Goal: Task Accomplishment & Management: Complete application form

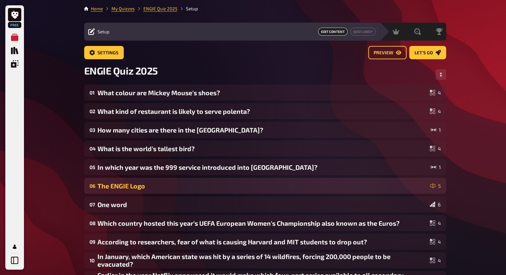
click at [228, 184] on div "The ENGIE Logo" at bounding box center [262, 186] width 330 height 8
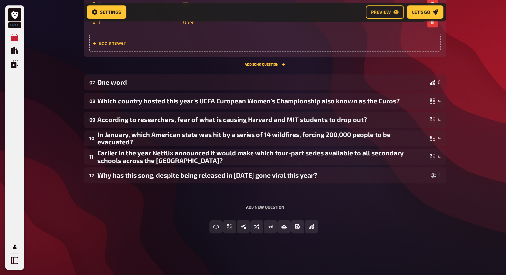
scroll to position [552, 0]
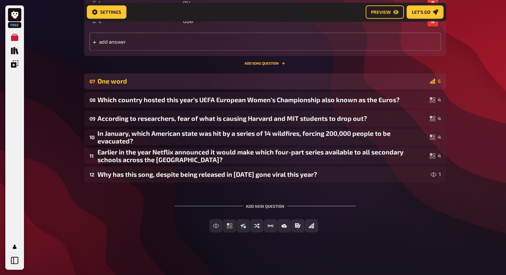
click at [311, 85] on div "07 One word 6" at bounding box center [265, 81] width 362 height 16
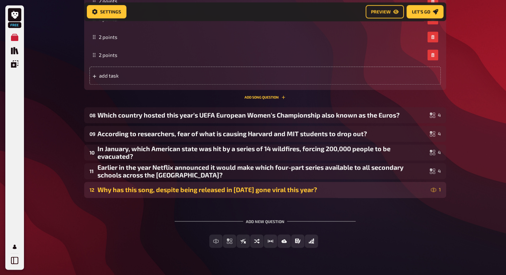
scroll to position [794, 0]
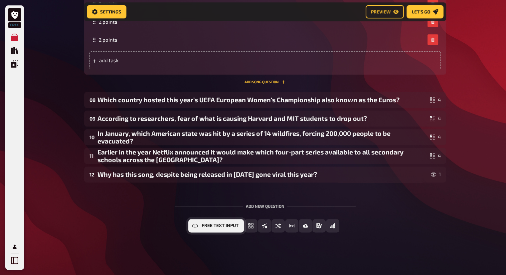
click at [213, 229] on button "Free Text Input" at bounding box center [216, 225] width 56 height 13
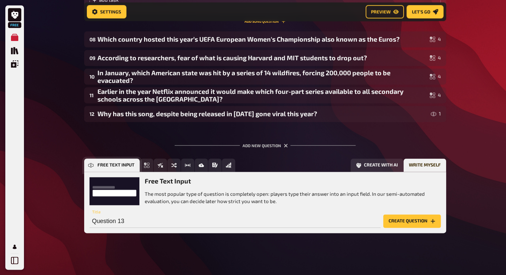
scroll to position [856, 0]
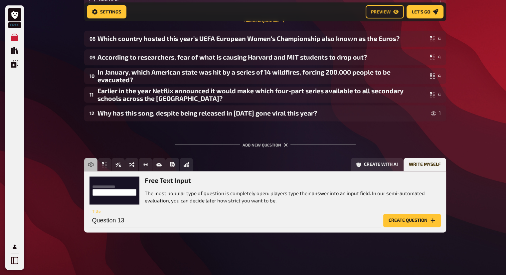
click at [398, 217] on button "Create question" at bounding box center [412, 219] width 58 height 13
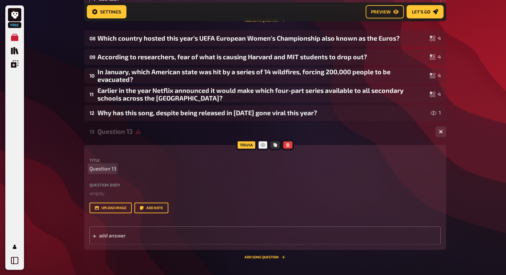
click at [113, 168] on span "Question 13" at bounding box center [102, 169] width 27 height 8
click at [107, 168] on span "Question 13" at bounding box center [102, 169] width 27 height 8
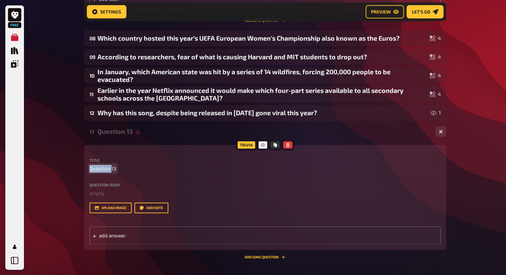
click at [107, 168] on span "Question 13" at bounding box center [102, 169] width 27 height 8
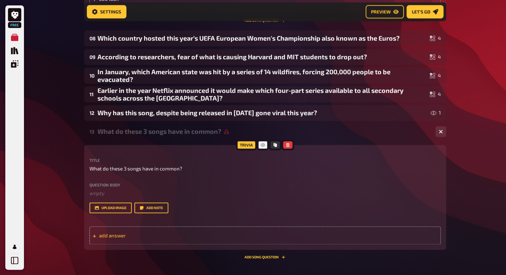
click at [149, 229] on div "add answer" at bounding box center [264, 235] width 351 height 18
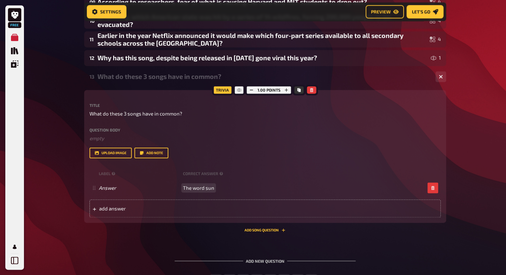
scroll to position [922, 0]
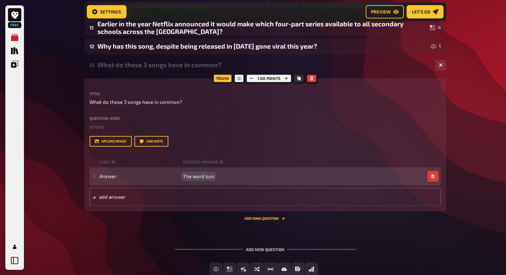
click at [206, 175] on span "The word sun" at bounding box center [198, 176] width 31 height 6
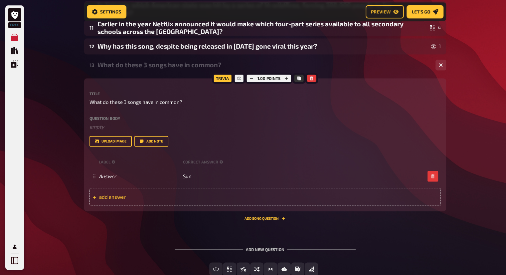
click at [205, 188] on div "add answer" at bounding box center [264, 196] width 351 height 18
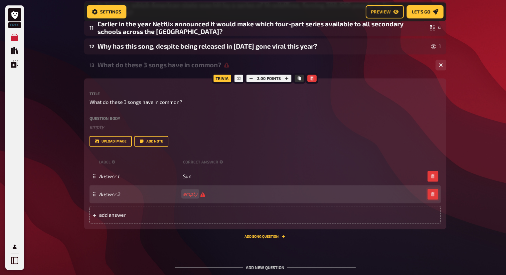
click at [434, 192] on button "button" at bounding box center [432, 193] width 11 height 11
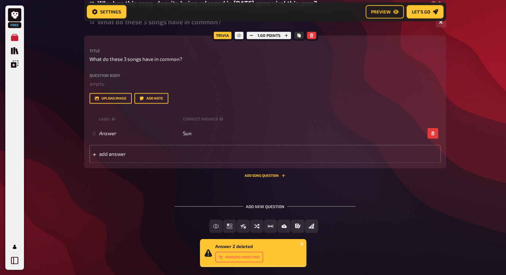
scroll to position [966, 0]
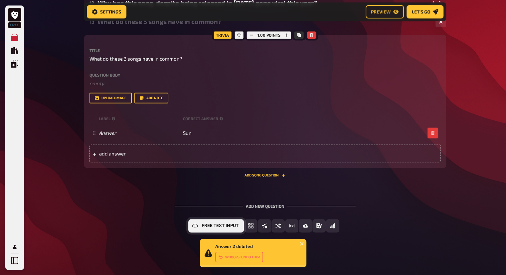
click at [198, 221] on button "Free Text Input" at bounding box center [216, 225] width 56 height 13
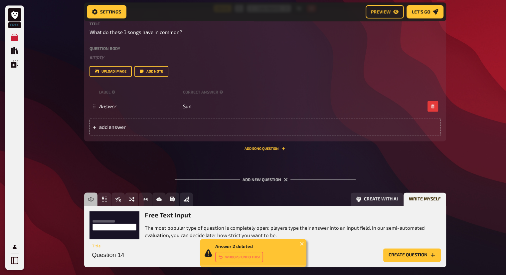
scroll to position [1027, 0]
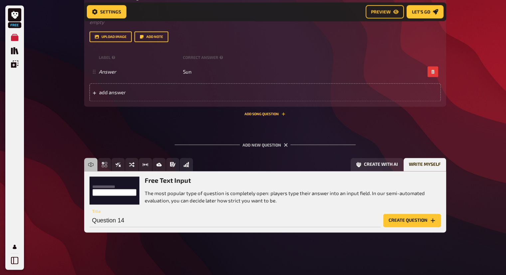
click at [402, 218] on button "Create question" at bounding box center [412, 219] width 58 height 13
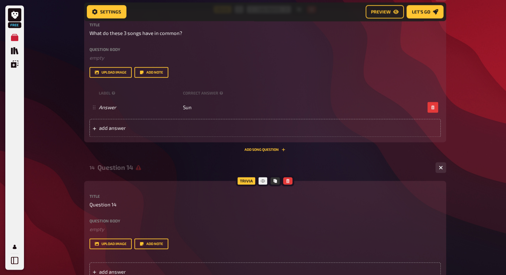
scroll to position [994, 0]
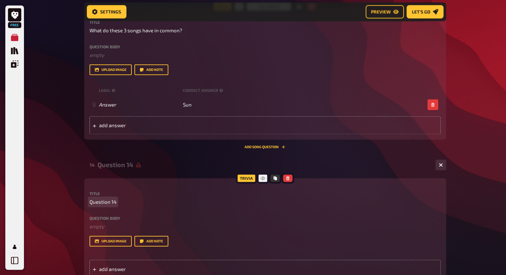
click at [110, 202] on span "Question 14" at bounding box center [102, 202] width 27 height 8
click at [111, 202] on span "Question 14" at bounding box center [102, 202] width 27 height 8
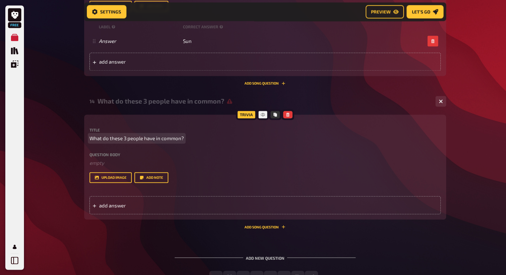
scroll to position [1060, 0]
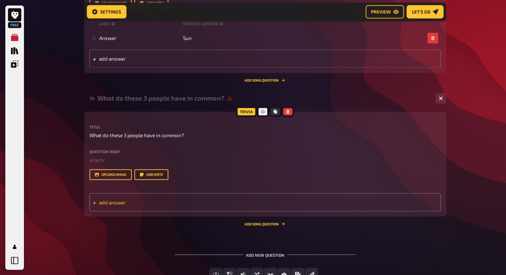
click at [142, 202] on span "add answer" at bounding box center [150, 202] width 103 height 6
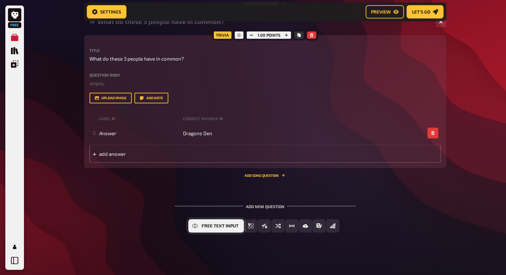
click at [212, 226] on span "Free Text Input" at bounding box center [219, 225] width 37 height 5
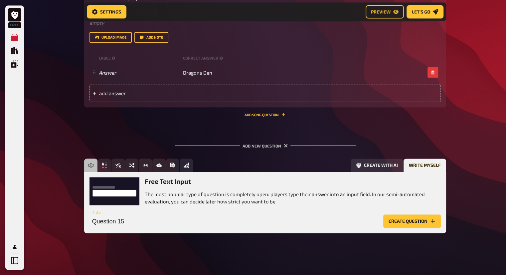
scroll to position [1198, 0]
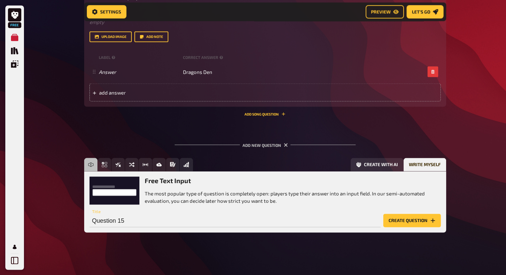
click at [409, 221] on button "Create question" at bounding box center [412, 219] width 58 height 13
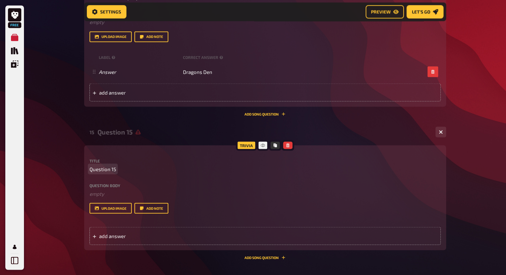
click at [109, 169] on span "Question 15" at bounding box center [102, 169] width 27 height 8
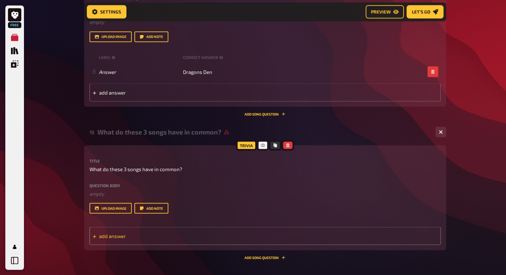
click at [162, 244] on div "add answer" at bounding box center [264, 235] width 351 height 18
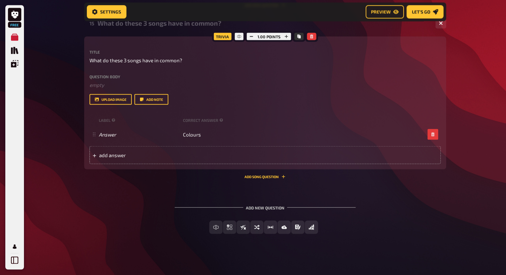
scroll to position [1308, 0]
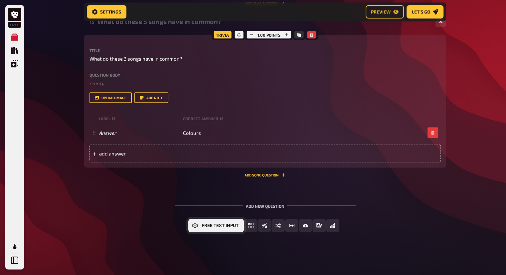
click at [202, 224] on span "Free Text Input" at bounding box center [219, 225] width 37 height 5
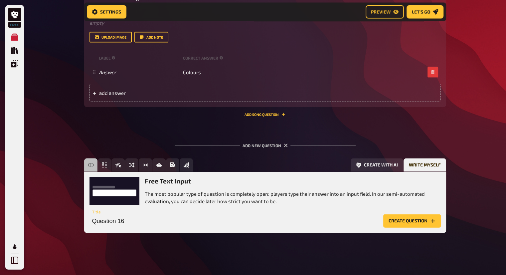
scroll to position [1370, 0]
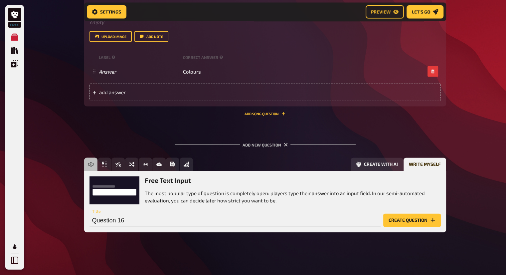
click at [406, 218] on button "Create question" at bounding box center [412, 219] width 58 height 13
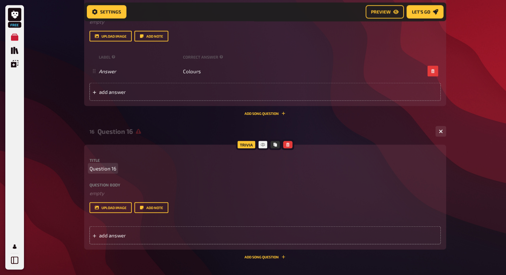
click at [120, 168] on p "Question 16" at bounding box center [264, 169] width 351 height 8
click at [118, 168] on p "Question 16" at bounding box center [264, 169] width 351 height 8
click at [116, 168] on p "Question 16" at bounding box center [264, 169] width 351 height 8
click at [115, 168] on span "Question 16" at bounding box center [102, 169] width 27 height 8
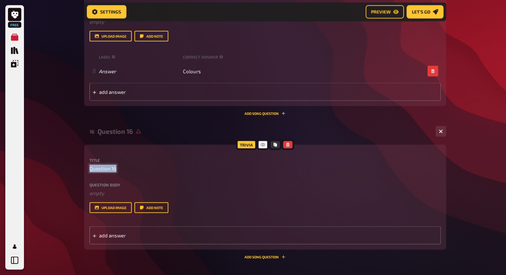
click at [115, 168] on span "Question 16" at bounding box center [102, 169] width 27 height 8
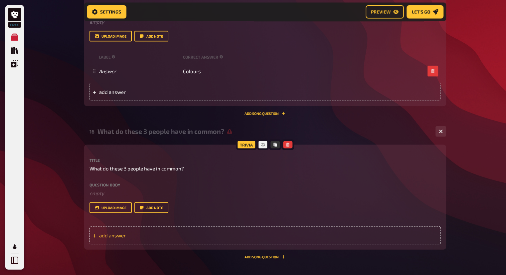
click at [128, 230] on div "add answer" at bounding box center [264, 235] width 351 height 18
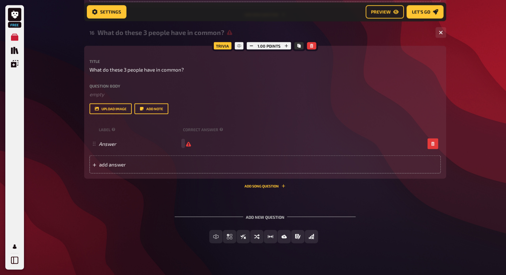
scroll to position [1469, 0]
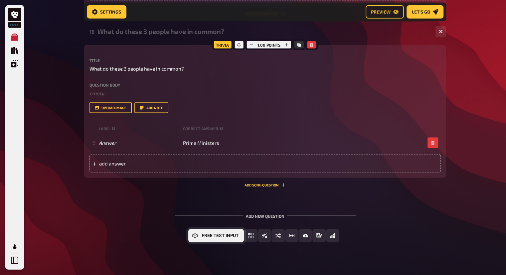
click at [197, 234] on button "Free Text Input" at bounding box center [216, 235] width 56 height 13
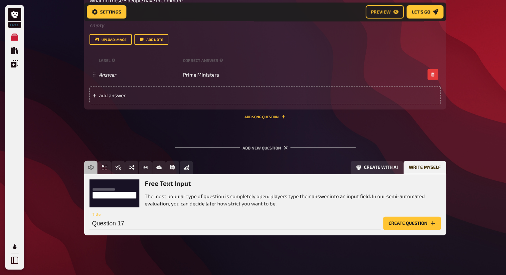
scroll to position [1541, 0]
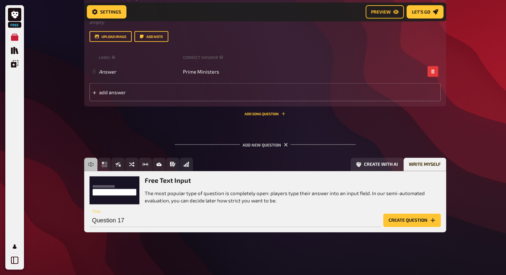
click at [409, 218] on button "Create question" at bounding box center [412, 219] width 58 height 13
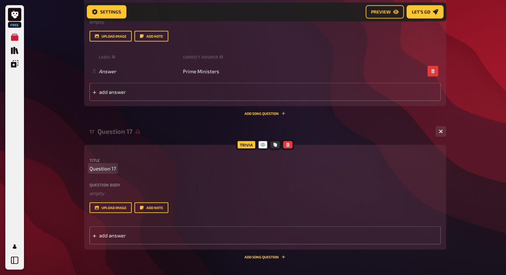
click at [120, 168] on p "Question 17" at bounding box center [264, 169] width 351 height 8
click at [118, 168] on p "Question 17" at bounding box center [264, 169] width 351 height 8
click at [116, 168] on p "Question 17" at bounding box center [264, 169] width 351 height 8
click at [114, 168] on span "Question 17" at bounding box center [102, 169] width 27 height 8
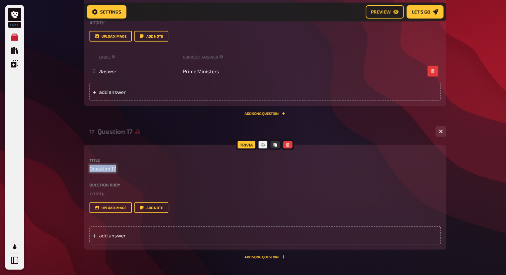
click at [114, 168] on span "Question 17" at bounding box center [102, 169] width 27 height 8
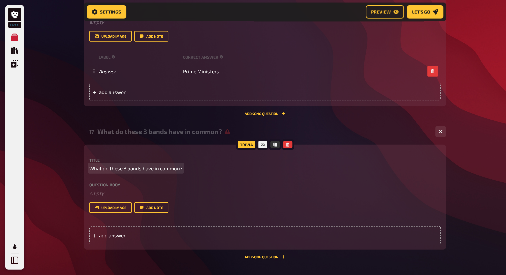
scroll to position [1574, 0]
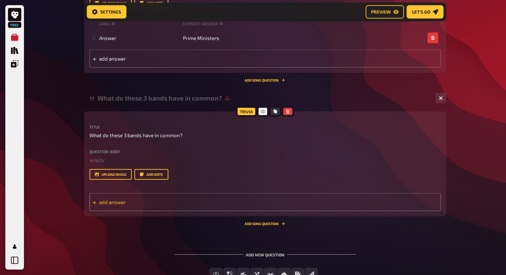
click at [124, 195] on div "add answer" at bounding box center [264, 202] width 351 height 18
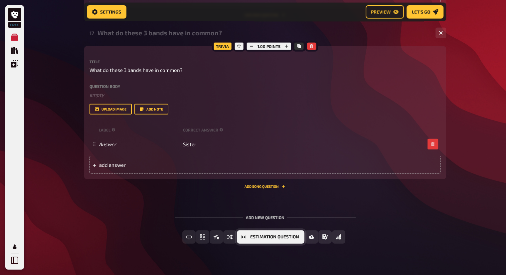
scroll to position [1641, 0]
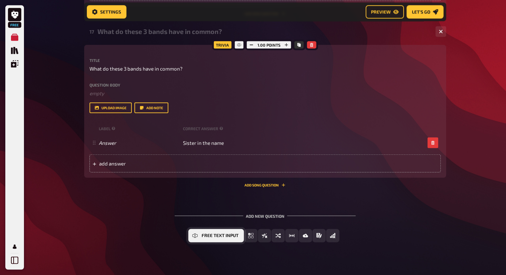
click at [211, 236] on span "Free Text Input" at bounding box center [219, 235] width 37 height 5
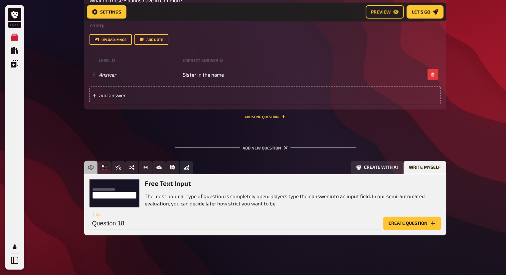
scroll to position [1712, 0]
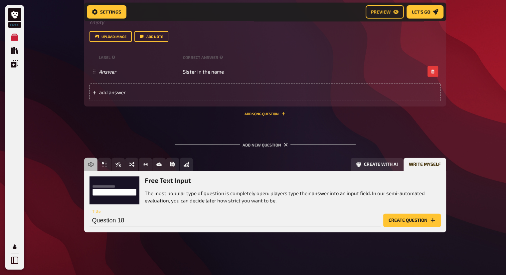
click at [420, 213] on div "Question 18 Title Create question" at bounding box center [264, 217] width 351 height 20
click at [405, 224] on button "Create question" at bounding box center [412, 219] width 58 height 13
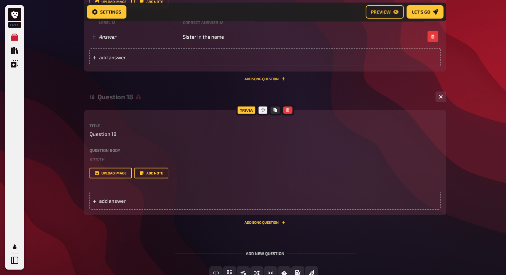
scroll to position [1794, 0]
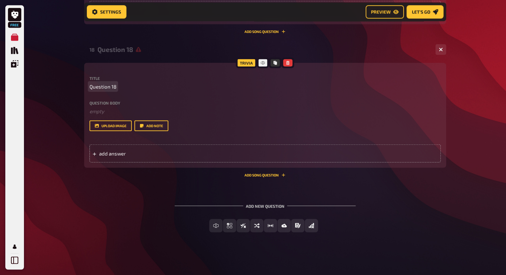
click at [116, 88] on p "Question 18" at bounding box center [264, 87] width 351 height 8
click at [116, 87] on p "Question 18" at bounding box center [264, 87] width 351 height 8
click at [110, 85] on span "Question 18" at bounding box center [102, 87] width 27 height 8
click at [111, 86] on span "Question 18" at bounding box center [102, 87] width 27 height 8
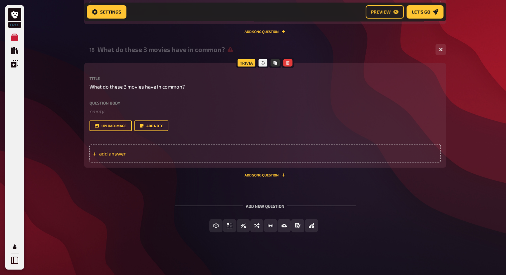
click at [200, 151] on span "add answer" at bounding box center [150, 153] width 103 height 6
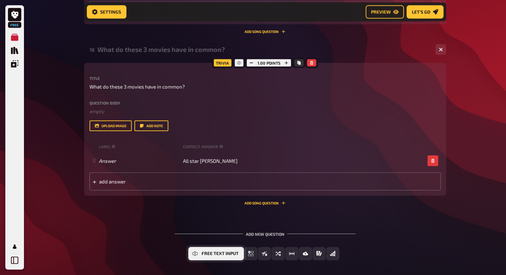
click at [202, 252] on span "Free Text Input" at bounding box center [219, 253] width 37 height 5
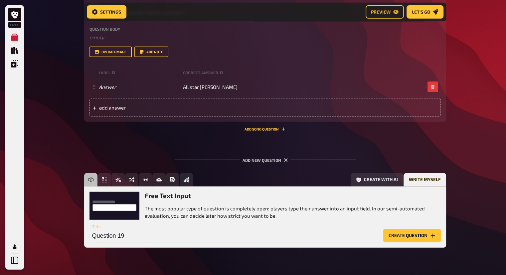
scroll to position [1883, 0]
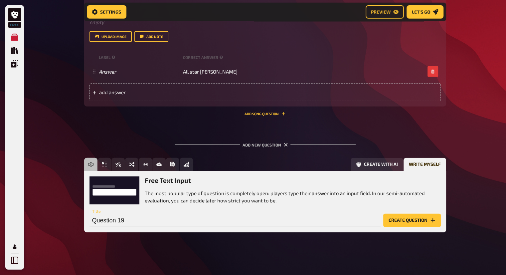
click at [427, 219] on button "Create question" at bounding box center [412, 219] width 58 height 13
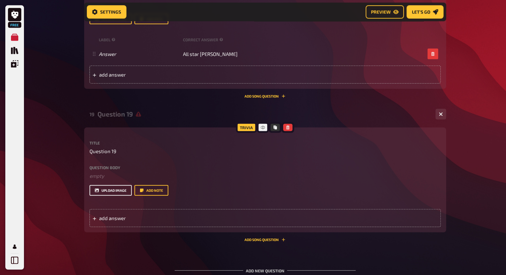
scroll to position [1916, 0]
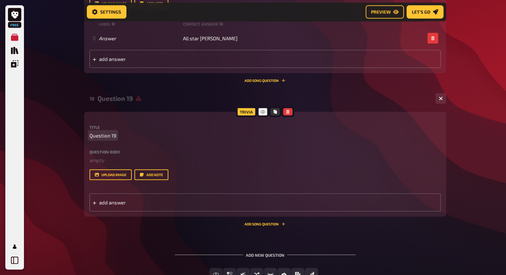
click at [112, 138] on span "Question 19" at bounding box center [102, 136] width 27 height 8
drag, startPoint x: 116, startPoint y: 198, endPoint x: 121, endPoint y: 198, distance: 5.3
click at [116, 199] on span "add answer" at bounding box center [150, 202] width 103 height 6
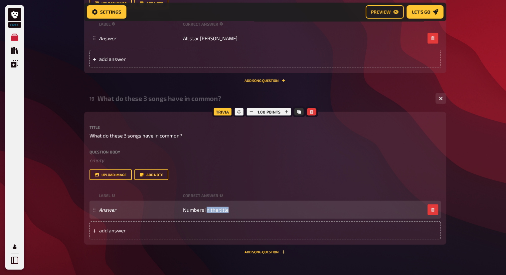
drag, startPoint x: 206, startPoint y: 209, endPoint x: 249, endPoint y: 209, distance: 43.5
click at [249, 209] on div "Answer Numbers in the title" at bounding box center [262, 209] width 326 height 6
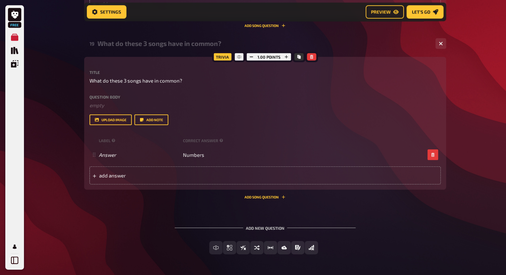
scroll to position [1983, 0]
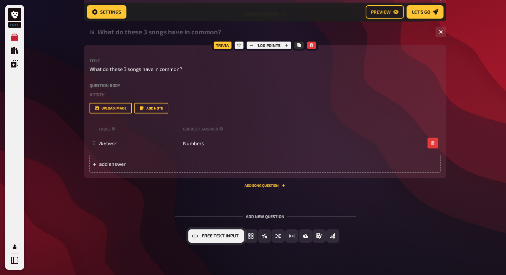
click at [207, 239] on button "Free Text Input" at bounding box center [216, 235] width 56 height 13
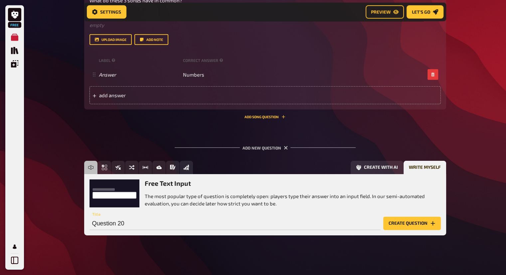
scroll to position [2054, 0]
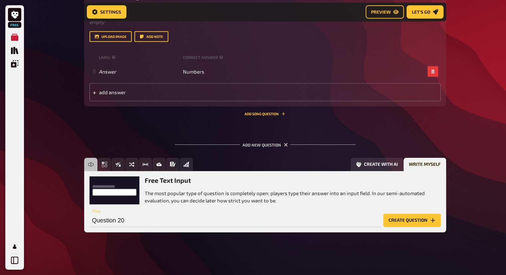
click at [397, 218] on button "Create question" at bounding box center [412, 219] width 58 height 13
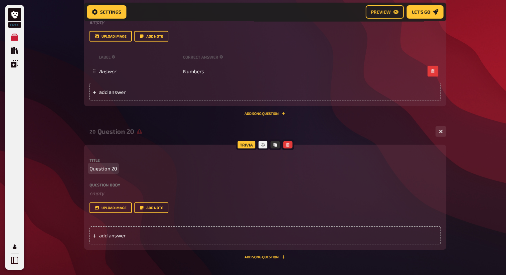
click at [109, 168] on span "Question 20" at bounding box center [103, 169] width 28 height 8
click at [128, 235] on span "add answer" at bounding box center [150, 235] width 103 height 6
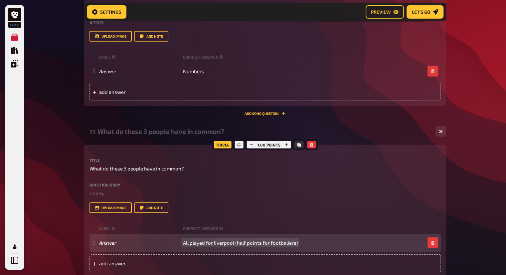
drag, startPoint x: 224, startPoint y: 245, endPoint x: 221, endPoint y: 241, distance: 5.4
click at [221, 241] on span "All played for liverpool (half points for footballers)" at bounding box center [240, 242] width 115 height 6
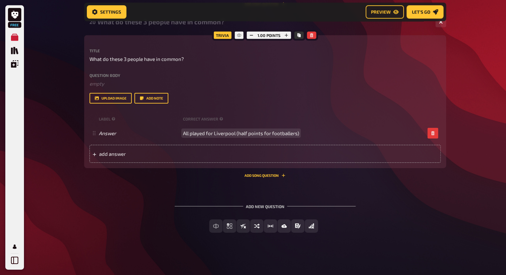
scroll to position [2164, 0]
click at [285, 37] on button "button" at bounding box center [286, 34] width 9 height 7
click at [285, 38] on button "button" at bounding box center [285, 34] width 9 height 7
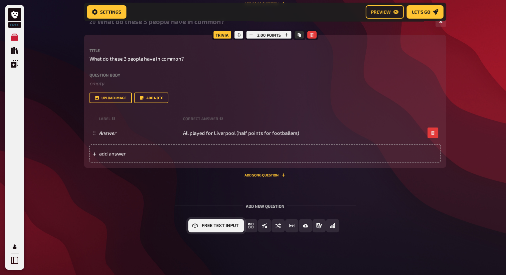
click at [218, 221] on button "Free Text Input" at bounding box center [216, 225] width 56 height 13
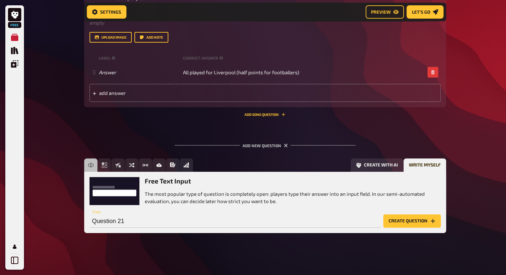
scroll to position [2226, 0]
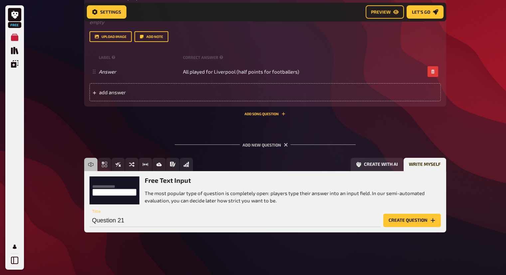
click at [432, 215] on button "Create question" at bounding box center [412, 219] width 58 height 13
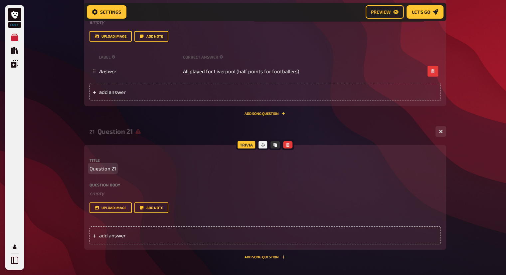
click at [98, 165] on span "Question 21" at bounding box center [102, 169] width 27 height 8
drag, startPoint x: 131, startPoint y: 227, endPoint x: 149, endPoint y: 226, distance: 18.3
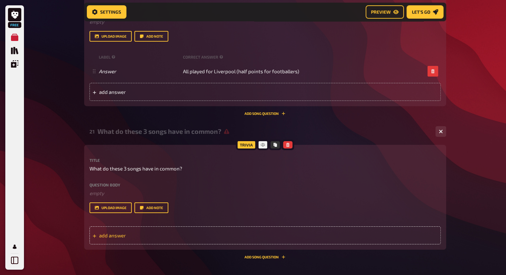
click at [131, 227] on div "add answer" at bounding box center [264, 235] width 351 height 18
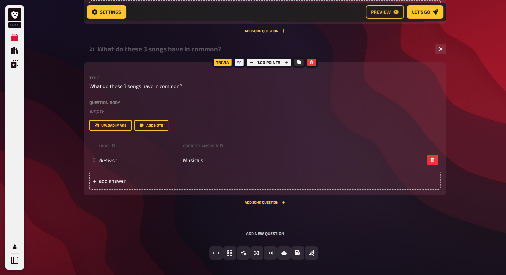
scroll to position [2335, 0]
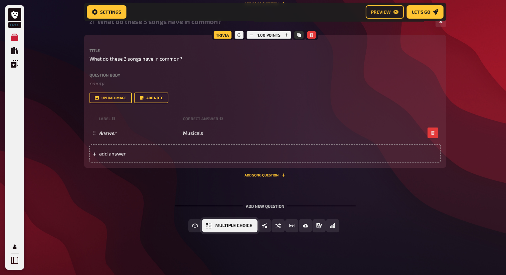
click at [204, 226] on button "Multiple Choice" at bounding box center [230, 225] width 56 height 13
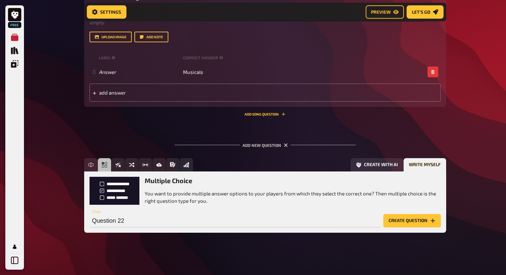
scroll to position [2397, 0]
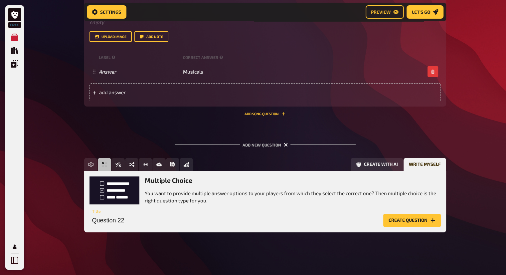
click at [285, 146] on icon "button" at bounding box center [286, 145] width 4 height 4
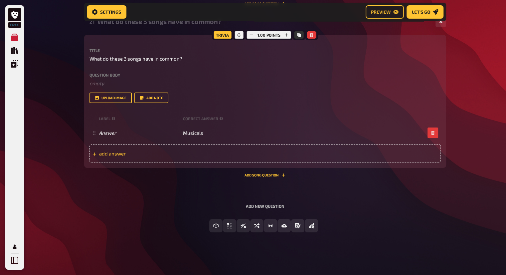
scroll to position [2335, 0]
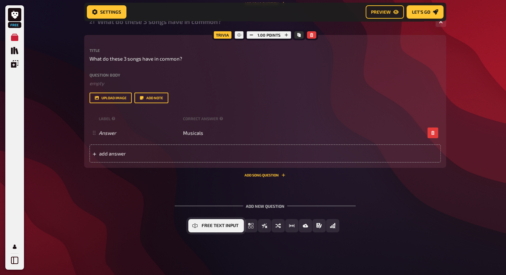
click at [195, 224] on icon "Free Text Input" at bounding box center [194, 225] width 5 height 5
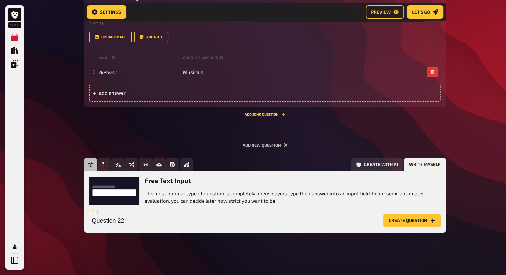
scroll to position [2397, 0]
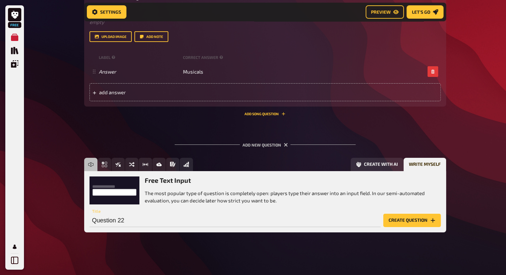
click at [426, 219] on button "Create question" at bounding box center [412, 219] width 58 height 13
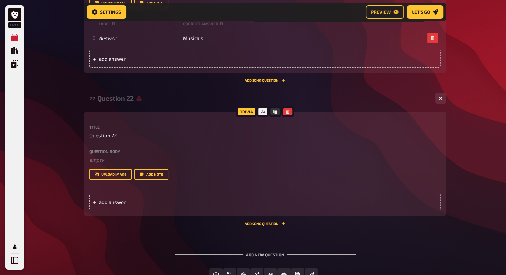
scroll to position [2479, 0]
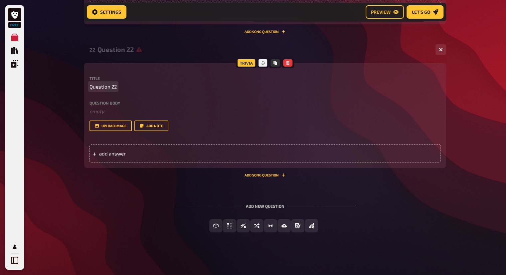
click at [112, 81] on div "Title Question 22" at bounding box center [264, 83] width 351 height 14
click at [112, 86] on span "Question 22" at bounding box center [102, 87] width 27 height 8
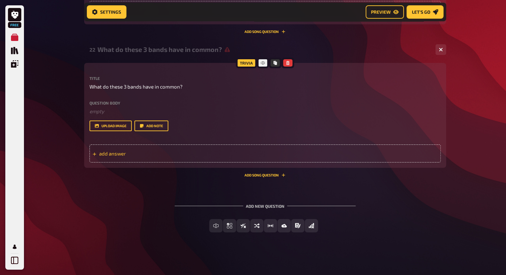
click at [139, 147] on div "add answer" at bounding box center [264, 153] width 351 height 18
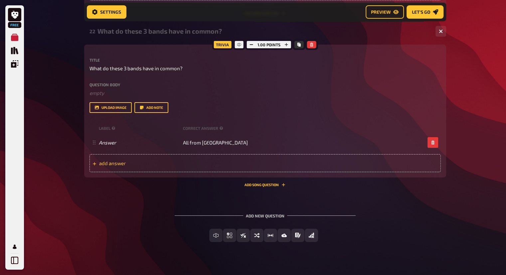
scroll to position [2506, 0]
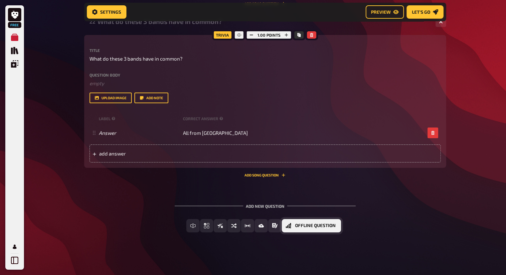
click at [321, 224] on span "Offline Question" at bounding box center [315, 225] width 41 height 5
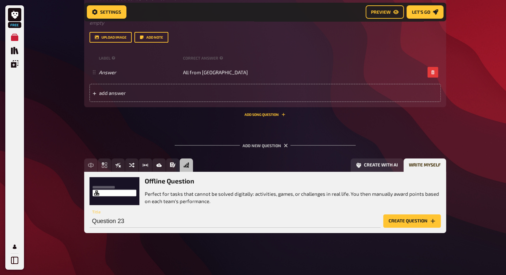
scroll to position [2568, 0]
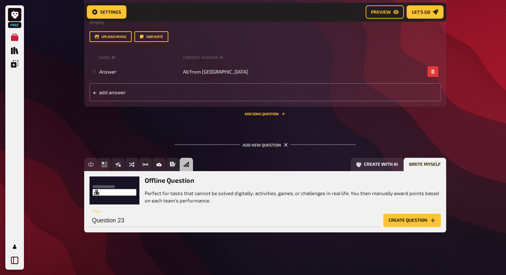
click at [392, 219] on button "Create question" at bounding box center [412, 219] width 58 height 13
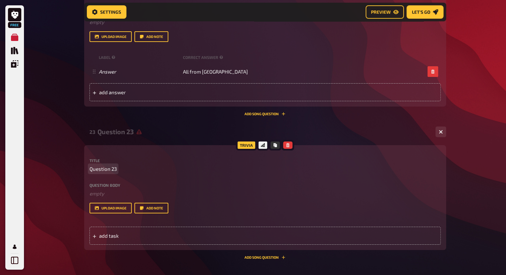
click at [109, 169] on span "Question 23" at bounding box center [102, 169] width 27 height 8
click at [117, 234] on span "add task" at bounding box center [150, 235] width 103 height 6
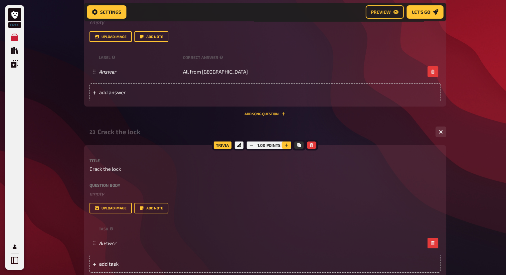
click at [287, 143] on icon "button" at bounding box center [286, 145] width 4 height 4
click at [287, 143] on icon "button" at bounding box center [287, 145] width 4 height 4
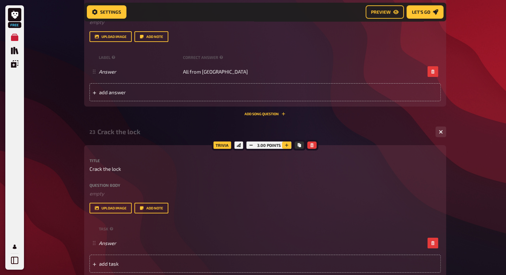
click at [287, 143] on icon "button" at bounding box center [287, 145] width 4 height 4
click at [287, 143] on icon "button" at bounding box center [286, 145] width 4 height 4
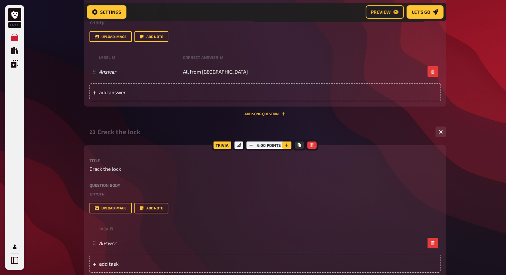
click at [287, 143] on icon "button" at bounding box center [287, 145] width 4 height 4
click at [287, 143] on icon "button" at bounding box center [286, 145] width 4 height 4
click at [287, 143] on icon "button" at bounding box center [287, 145] width 4 height 4
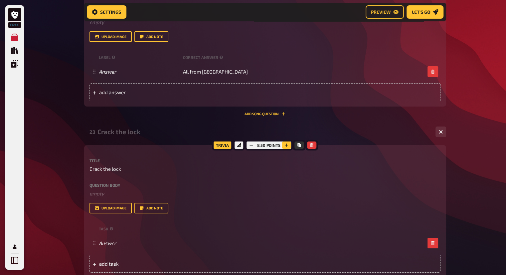
click at [287, 143] on icon "button" at bounding box center [286, 145] width 4 height 4
click at [287, 143] on icon "button" at bounding box center [287, 145] width 4 height 4
click at [287, 143] on icon "button" at bounding box center [286, 145] width 4 height 4
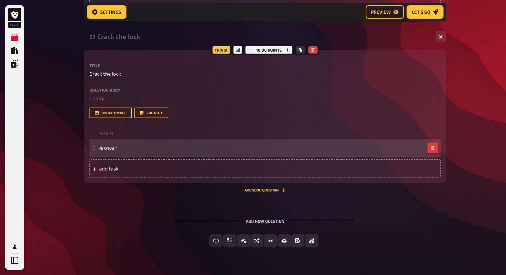
scroll to position [2667, 0]
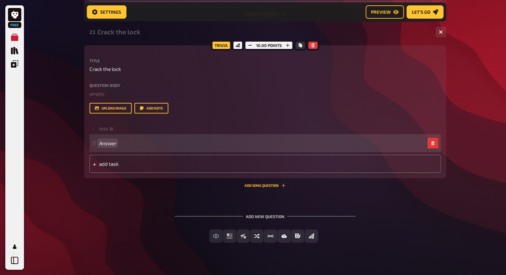
click at [167, 143] on div "Answer" at bounding box center [262, 143] width 326 height 6
click at [148, 143] on div at bounding box center [262, 143] width 326 height 6
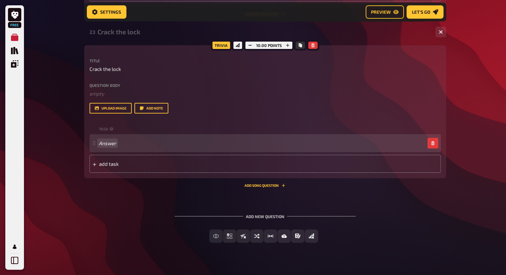
click at [111, 140] on div "Answer" at bounding box center [262, 143] width 326 height 6
click at [99, 143] on div at bounding box center [262, 143] width 326 height 6
drag, startPoint x: 163, startPoint y: 145, endPoint x: 159, endPoint y: 144, distance: 4.6
click at [164, 145] on div "10 poins fot" at bounding box center [262, 143] width 326 height 6
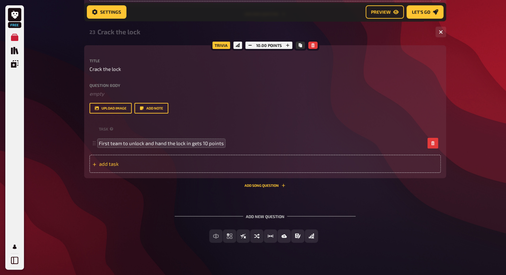
click at [182, 156] on div "add task" at bounding box center [264, 164] width 351 height 18
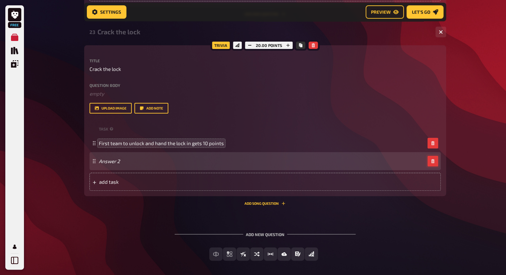
click at [432, 159] on icon "button" at bounding box center [432, 161] width 3 height 4
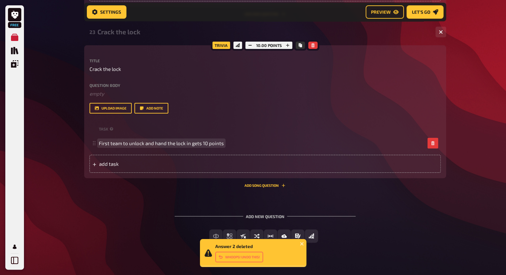
click at [222, 145] on span "First team to unlock and hand the lock in gets 10 points" at bounding box center [161, 143] width 125 height 6
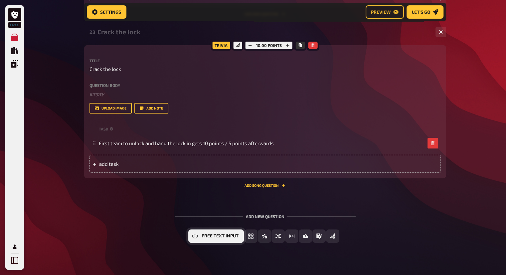
click at [199, 234] on button "Free Text Input" at bounding box center [216, 235] width 56 height 13
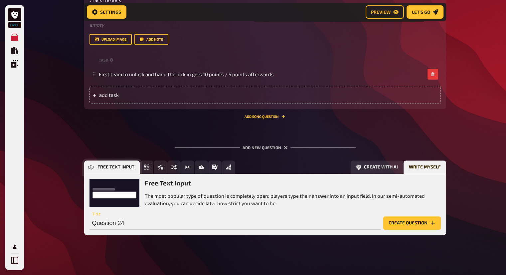
scroll to position [2739, 0]
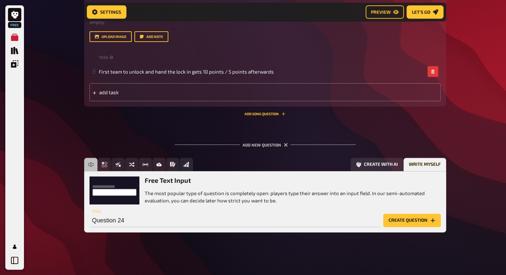
click at [412, 218] on button "Create question" at bounding box center [412, 219] width 58 height 13
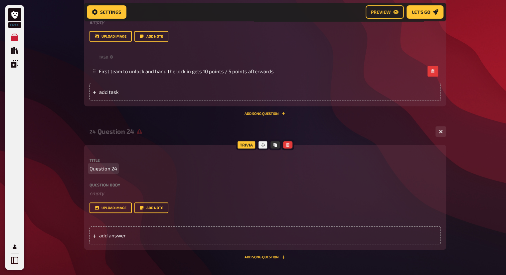
click at [111, 171] on span "Question 24" at bounding box center [103, 169] width 28 height 8
click at [116, 210] on button "upload image" at bounding box center [110, 207] width 42 height 11
click at [113, 233] on span "add answer" at bounding box center [150, 235] width 103 height 6
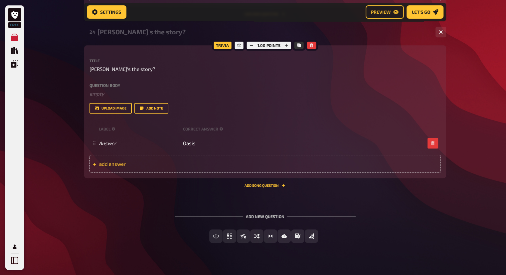
scroll to position [2839, 0]
click at [119, 111] on button "upload image" at bounding box center [110, 107] width 42 height 11
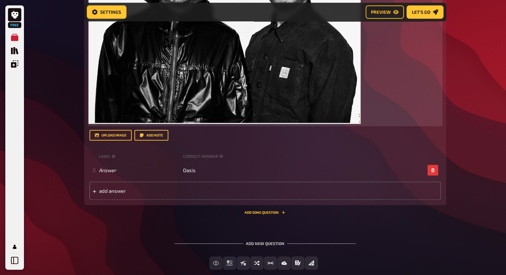
scroll to position [3038, 0]
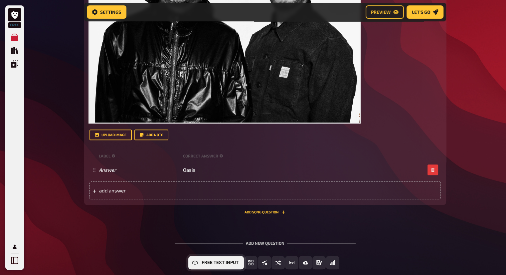
click at [203, 263] on span "Free Text Input" at bounding box center [219, 262] width 37 height 5
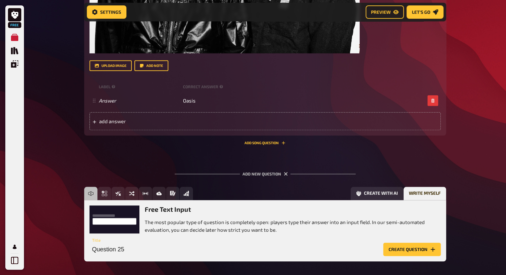
scroll to position [3137, 0]
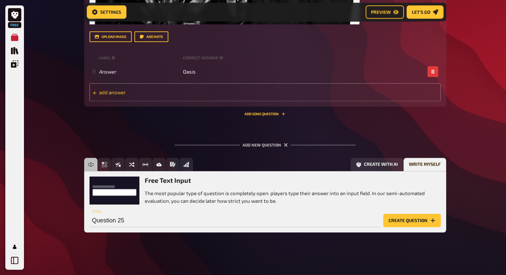
click at [178, 93] on span "add answer" at bounding box center [150, 92] width 103 height 6
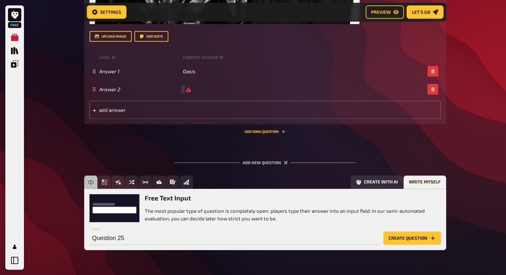
click at [435, 87] on button "button" at bounding box center [432, 89] width 11 height 11
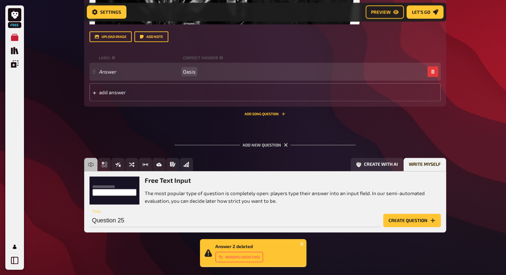
click at [228, 69] on div "Answer Oasis" at bounding box center [262, 71] width 326 height 6
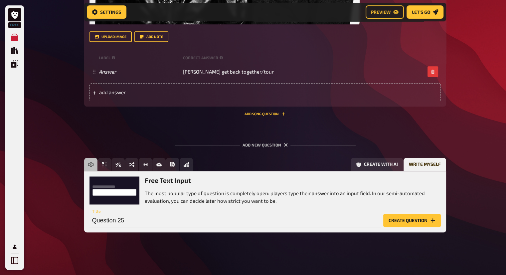
click at [405, 219] on button "Create question" at bounding box center [412, 219] width 58 height 13
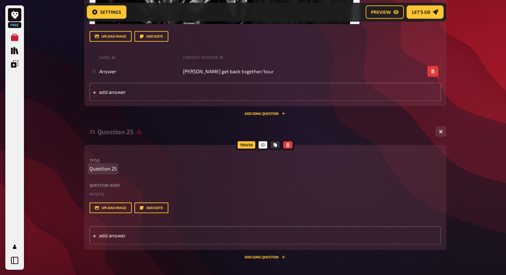
click at [100, 170] on span "Question 25" at bounding box center [102, 169] width 27 height 8
click at [104, 169] on span "Question 25" at bounding box center [102, 169] width 27 height 8
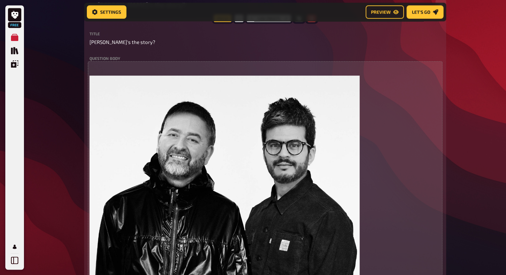
scroll to position [2838, 0]
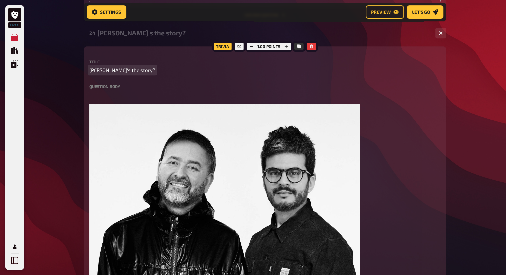
click at [129, 68] on p "[PERSON_NAME]'s the story?" at bounding box center [264, 70] width 351 height 8
click at [125, 69] on span "[PERSON_NAME]'s the story?" at bounding box center [122, 70] width 66 height 8
copy span "[PERSON_NAME]'s the story?"
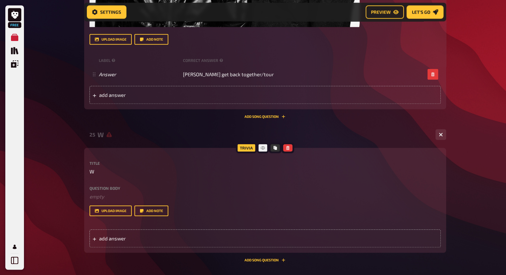
scroll to position [3137, 0]
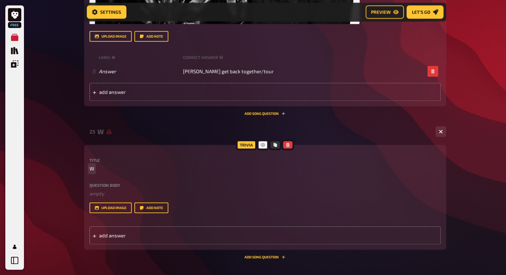
click at [92, 168] on span "W" at bounding box center [91, 169] width 5 height 8
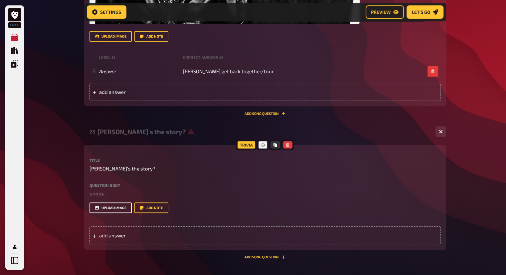
click at [120, 210] on button "upload image" at bounding box center [110, 207] width 42 height 11
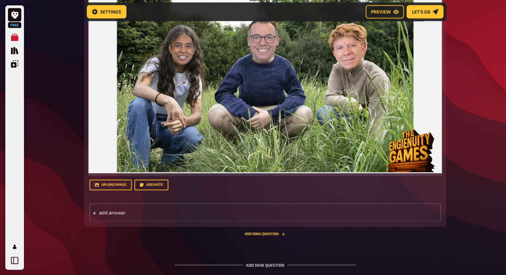
scroll to position [3369, 0]
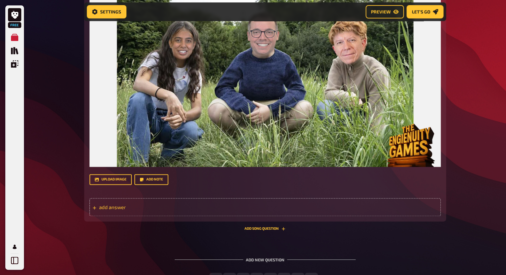
click at [120, 207] on span "add answer" at bounding box center [150, 207] width 103 height 6
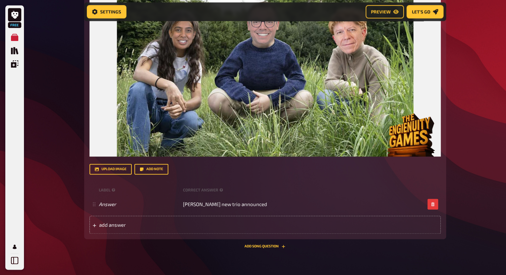
scroll to position [3451, 0]
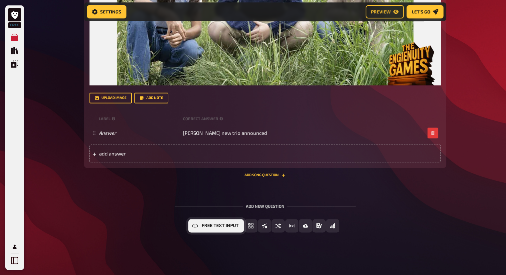
click at [213, 228] on button "Free Text Input" at bounding box center [216, 225] width 56 height 13
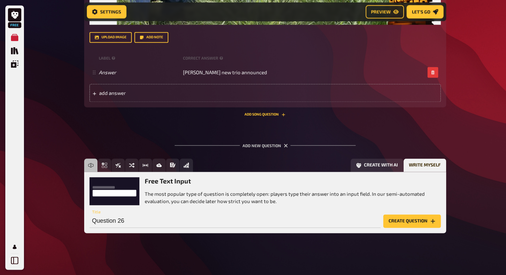
scroll to position [3512, 0]
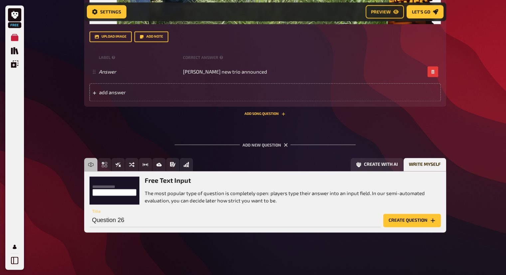
click at [413, 220] on button "Create question" at bounding box center [412, 219] width 58 height 13
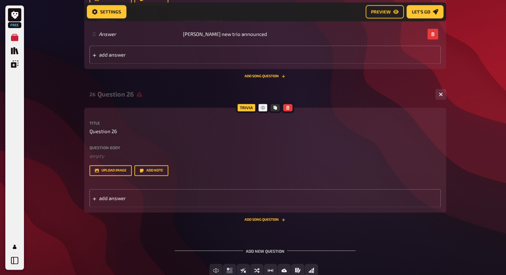
scroll to position [3594, 0]
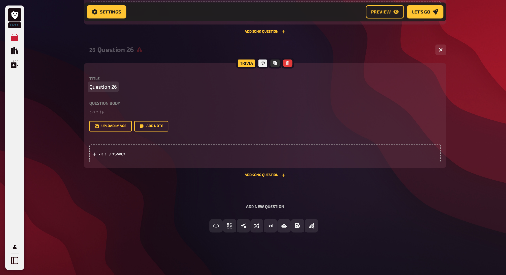
click at [115, 90] on div "Title Question 26 Question body ﻿ empty Drop here to upload upload image Add no…" at bounding box center [264, 103] width 351 height 55
paste span
click at [110, 125] on button "upload image" at bounding box center [110, 125] width 42 height 11
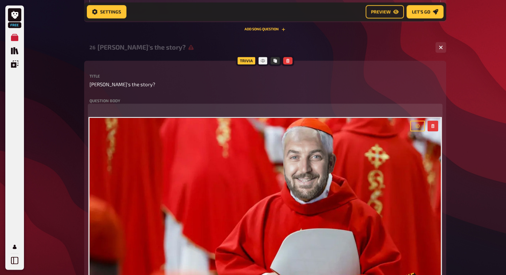
scroll to position [3799, 0]
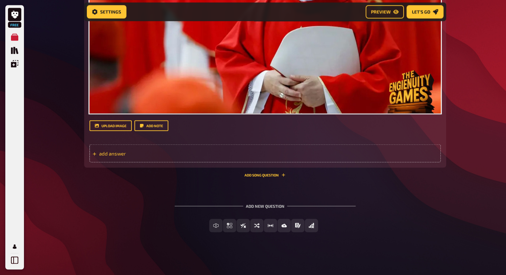
click at [172, 156] on div "add answer" at bounding box center [264, 153] width 351 height 18
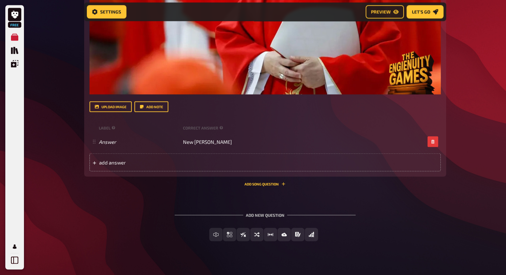
scroll to position [3827, 0]
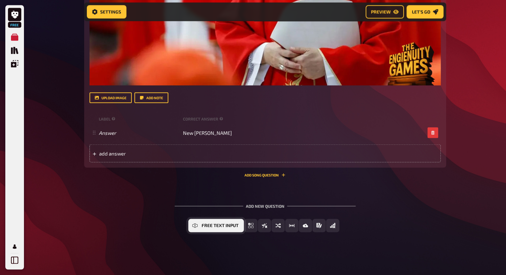
click at [195, 224] on icon "Free Text Input" at bounding box center [194, 225] width 5 height 5
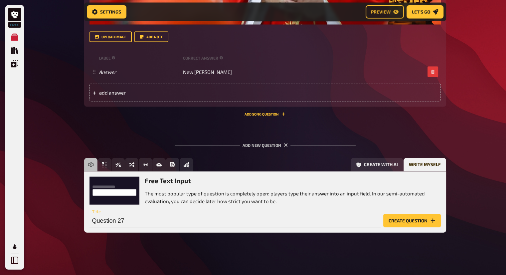
scroll to position [3888, 0]
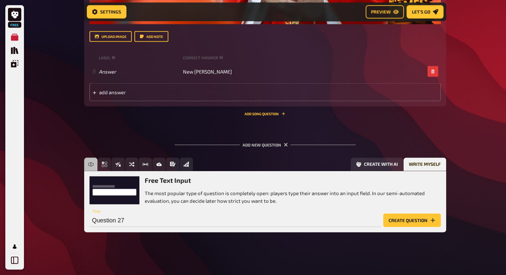
click at [394, 221] on button "Create question" at bounding box center [412, 219] width 58 height 13
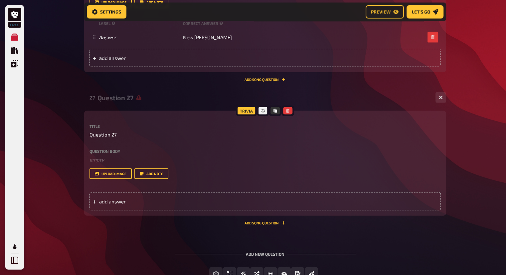
scroll to position [3970, 0]
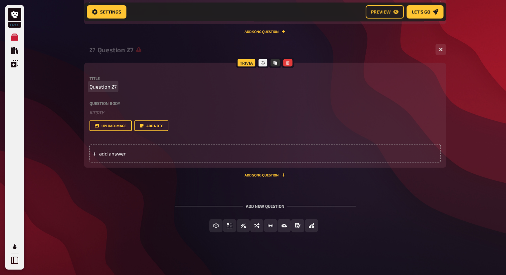
click at [98, 91] on div "Title Question 27 Question body ﻿ empty Drop here to upload upload image Add no…" at bounding box center [264, 103] width 351 height 55
click at [99, 88] on span "Question 27" at bounding box center [102, 87] width 27 height 8
paste span
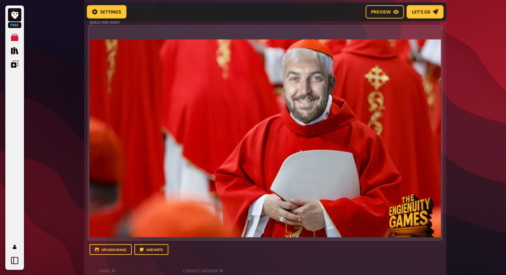
scroll to position [3571, 0]
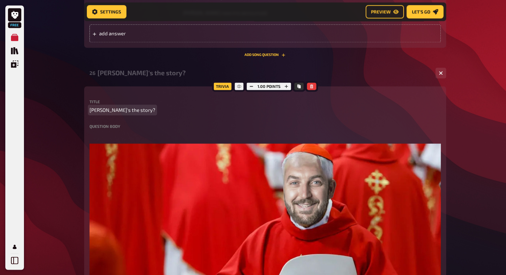
click at [111, 109] on span "[PERSON_NAME]'s the story?" at bounding box center [122, 110] width 66 height 8
copy span "[PERSON_NAME]'s the story?"
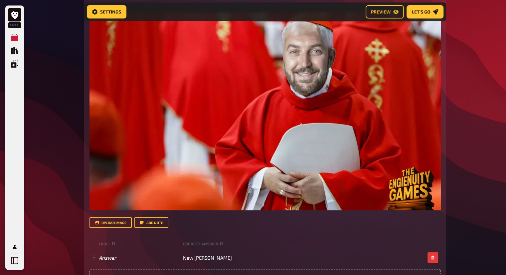
scroll to position [3837, 0]
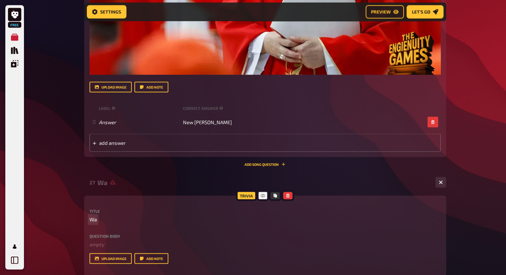
click at [93, 217] on span "Wa" at bounding box center [92, 219] width 7 height 8
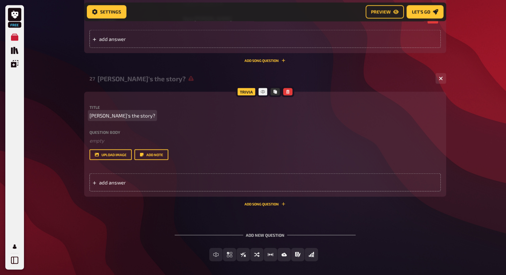
scroll to position [3970, 0]
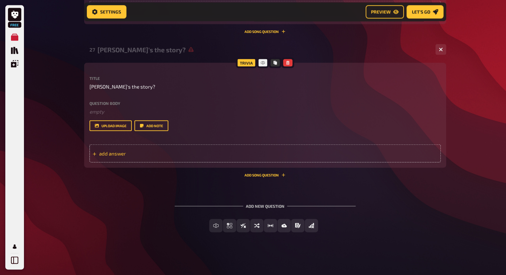
click at [108, 153] on span "add answer" at bounding box center [150, 153] width 103 height 6
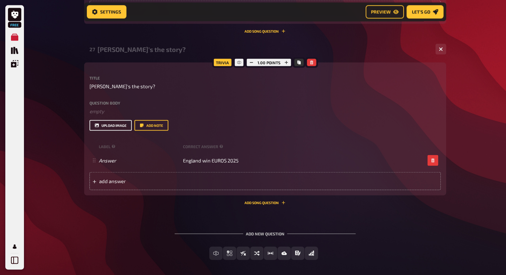
click at [103, 127] on button "upload image" at bounding box center [110, 125] width 42 height 11
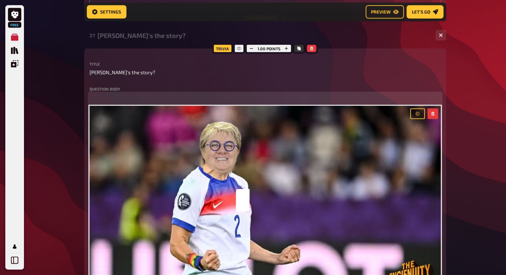
scroll to position [4202, 0]
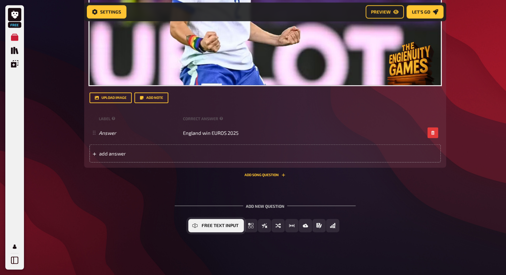
click at [210, 227] on span "Free Text Input" at bounding box center [219, 225] width 37 height 5
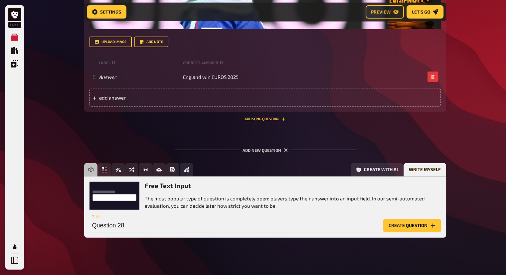
scroll to position [4263, 0]
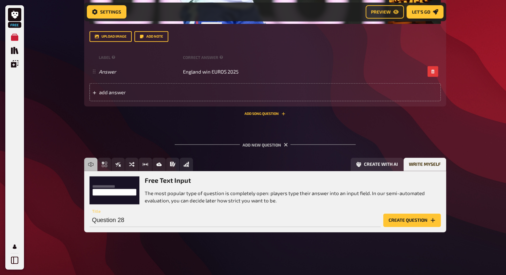
click at [412, 219] on button "Create question" at bounding box center [412, 219] width 58 height 13
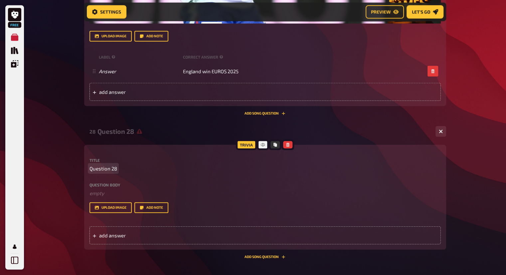
click at [115, 165] on span "Question 28" at bounding box center [103, 169] width 28 height 8
paste span
click at [123, 207] on button "upload image" at bounding box center [110, 207] width 42 height 11
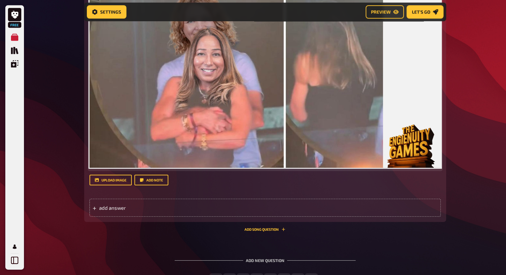
scroll to position [4550, 0]
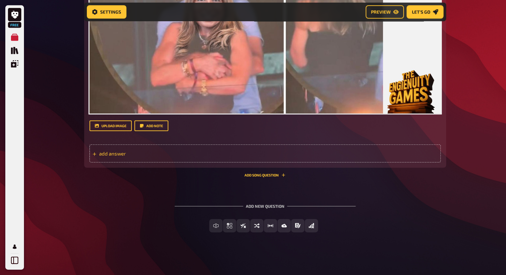
click at [161, 150] on span "add answer" at bounding box center [150, 153] width 103 height 6
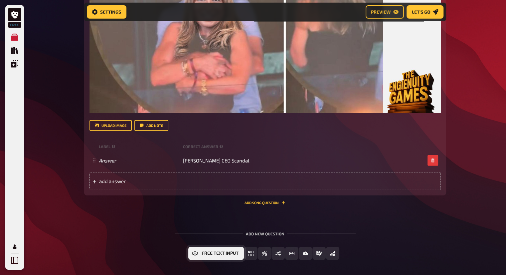
click at [210, 250] on button "Free Text Input" at bounding box center [216, 252] width 56 height 13
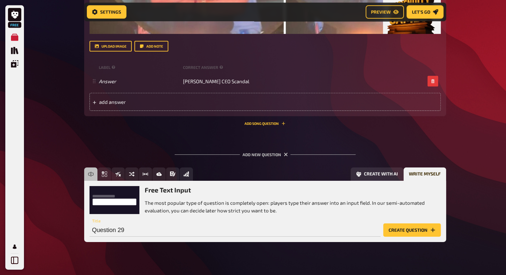
scroll to position [4639, 0]
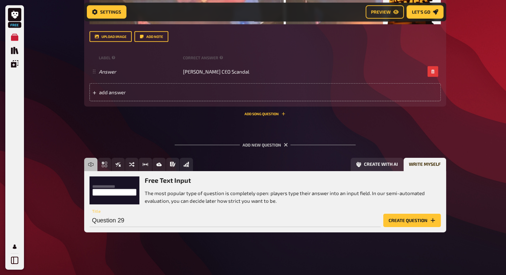
click at [407, 221] on button "Create question" at bounding box center [412, 219] width 58 height 13
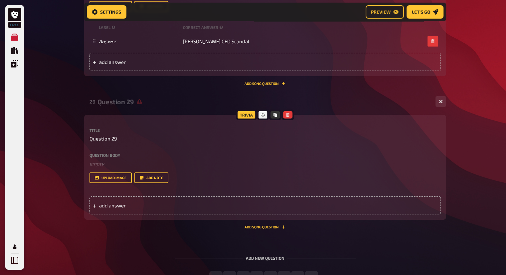
scroll to position [4721, 0]
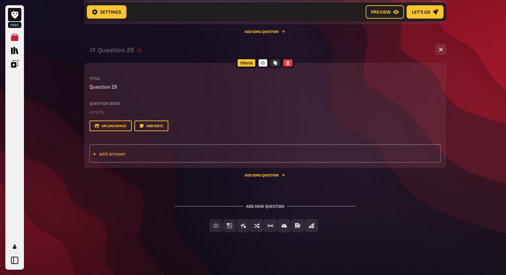
click at [120, 157] on div "add answer" at bounding box center [264, 153] width 351 height 18
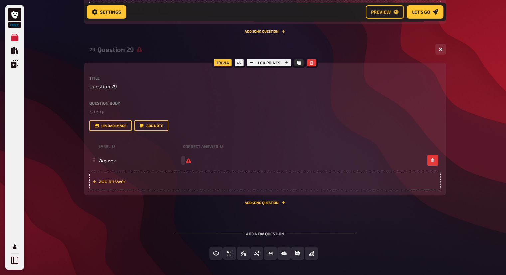
click at [118, 179] on span "add answer" at bounding box center [150, 181] width 103 height 6
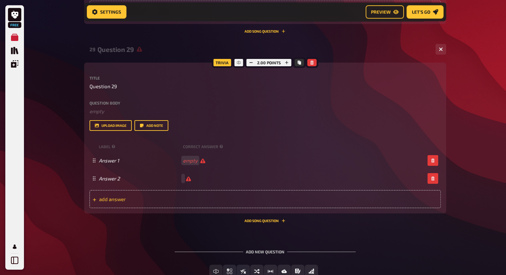
click at [122, 204] on div "add answer" at bounding box center [264, 199] width 351 height 18
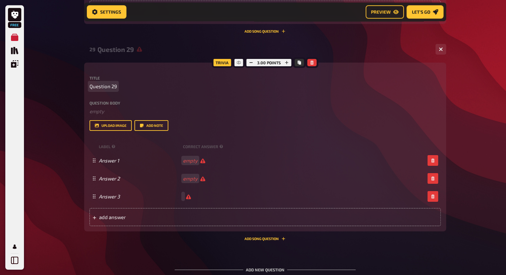
click at [114, 87] on span "Question 29" at bounding box center [103, 86] width 28 height 8
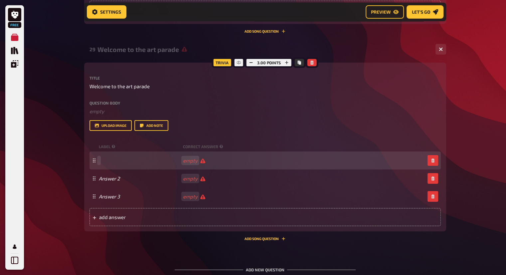
click at [114, 162] on span at bounding box center [139, 160] width 81 height 6
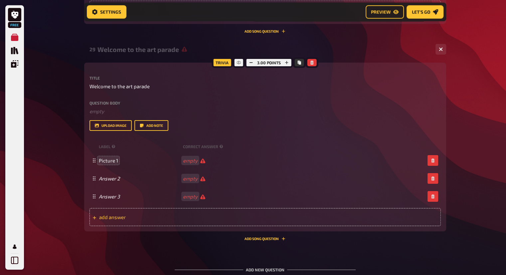
click at [104, 214] on span "add answer" at bounding box center [150, 217] width 103 height 6
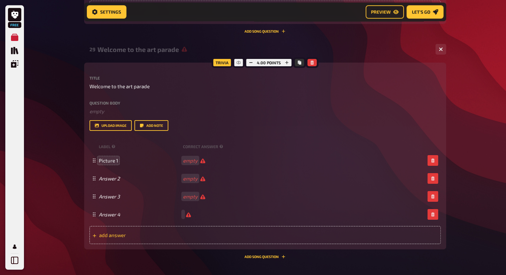
click at [119, 234] on span "add answer" at bounding box center [150, 235] width 103 height 6
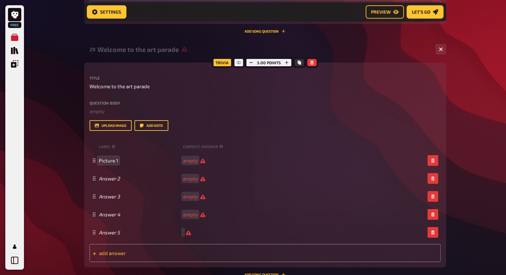
click at [128, 255] on span "add answer" at bounding box center [150, 253] width 103 height 6
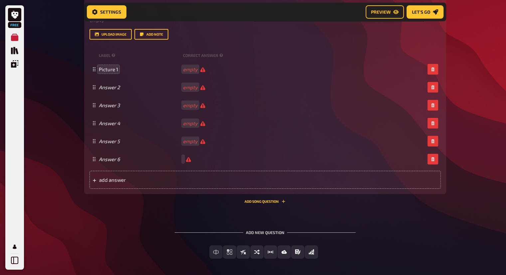
scroll to position [4839, 0]
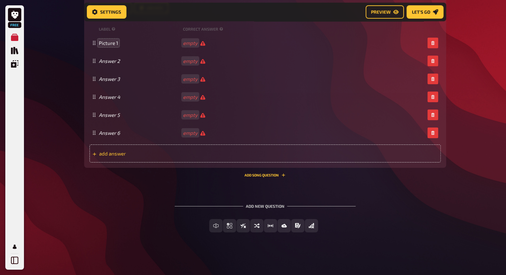
click at [131, 150] on span "add answer" at bounding box center [150, 153] width 103 height 6
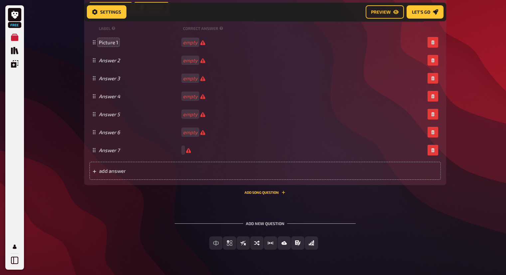
click at [124, 193] on div "Trivia 7.00 points Title Welcome to the art parade Question body ﻿ empty Drop h…" at bounding box center [265, 69] width 362 height 250
click at [129, 175] on div "add answer" at bounding box center [264, 171] width 351 height 18
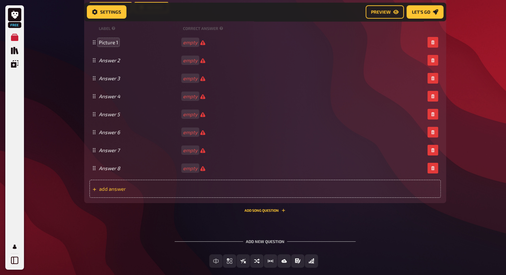
click at [123, 197] on div "add answer" at bounding box center [264, 189] width 351 height 18
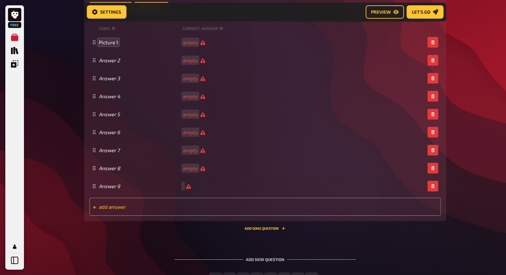
click at [123, 214] on div "add answer" at bounding box center [264, 206] width 351 height 18
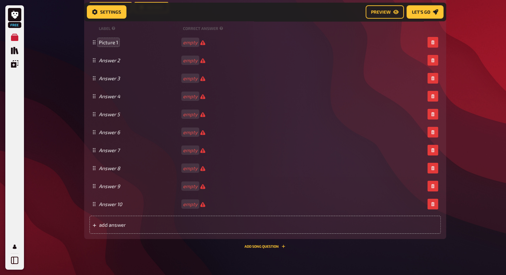
click at [123, 234] on div "Trivia 10.00 points Title Welcome to the art parade Question body ﻿ empty Drop …" at bounding box center [265, 91] width 362 height 294
click at [133, 229] on div "add answer" at bounding box center [264, 224] width 351 height 18
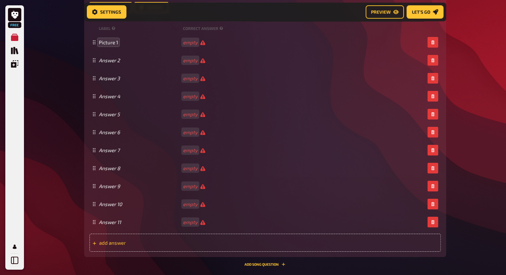
click at [122, 240] on span "add answer" at bounding box center [150, 242] width 103 height 6
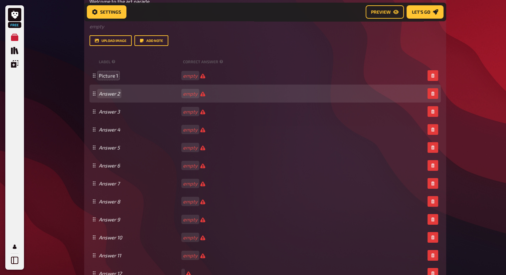
scroll to position [4805, 0]
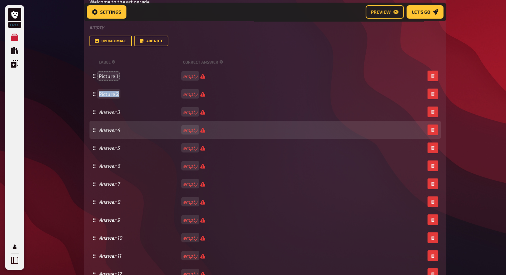
copy span "Picture 2"
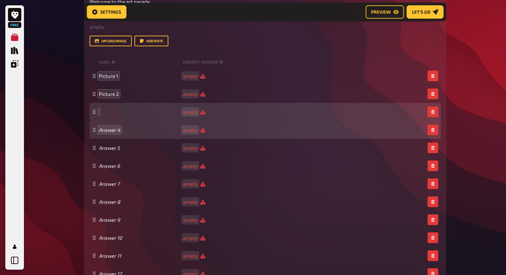
paste span
click at [110, 135] on div "empty" at bounding box center [264, 130] width 351 height 18
paste span
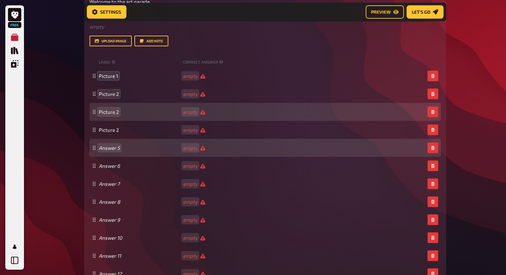
click at [110, 152] on div "Answer 5 empty" at bounding box center [264, 148] width 351 height 18
paste span
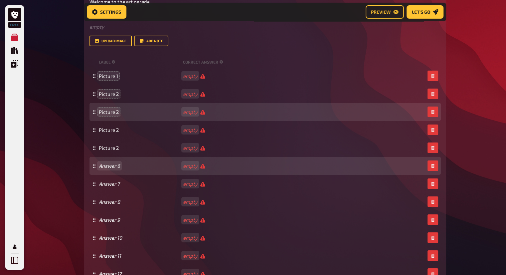
click at [111, 162] on div "Answer 6 empty" at bounding box center [264, 166] width 351 height 18
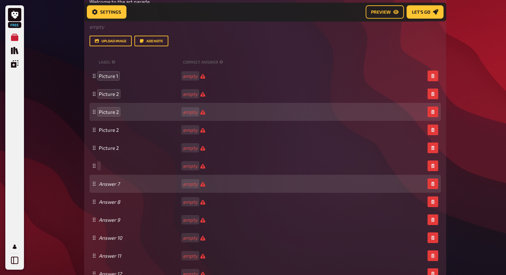
paste span
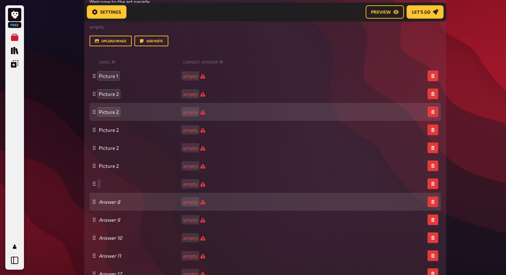
drag, startPoint x: 107, startPoint y: 187, endPoint x: 110, endPoint y: 193, distance: 6.4
click at [107, 187] on div "empty" at bounding box center [264, 184] width 351 height 18
paste span
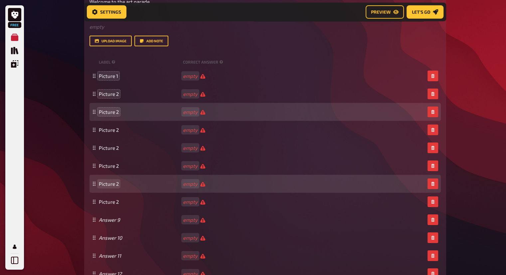
click at [112, 180] on div "Picture 2 empty" at bounding box center [264, 184] width 351 height 18
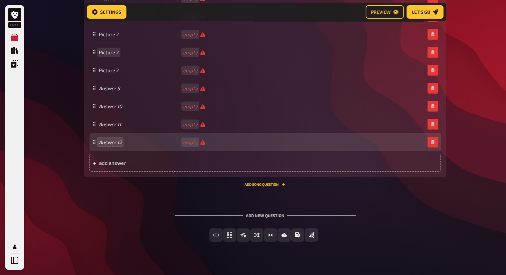
scroll to position [4938, 0]
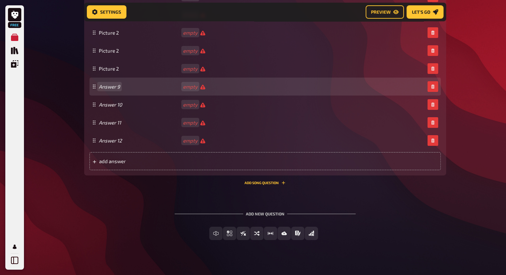
click at [114, 82] on div "Answer 9 empty" at bounding box center [264, 86] width 351 height 18
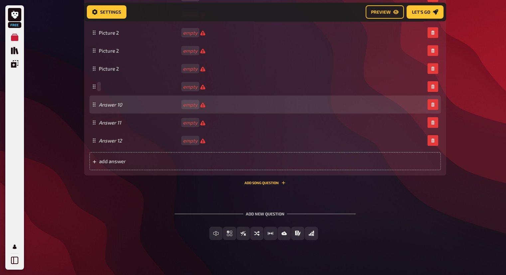
paste span
click at [115, 108] on div "Answer 10 empty" at bounding box center [264, 104] width 351 height 18
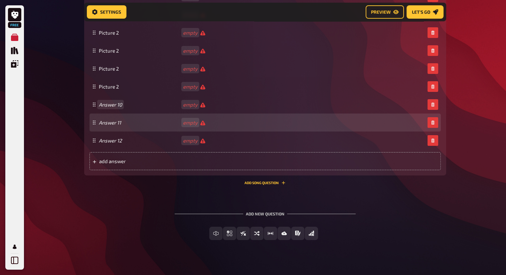
paste span
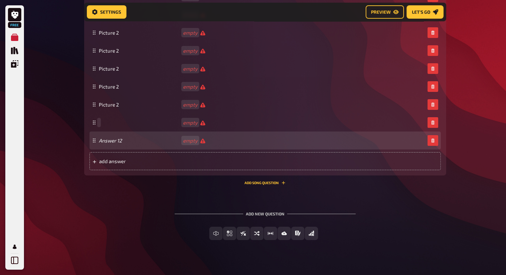
paste span
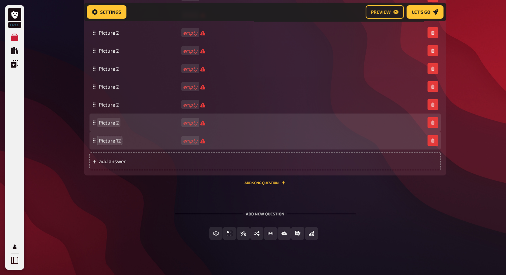
click at [120, 123] on span "Picture 2" at bounding box center [139, 122] width 81 height 6
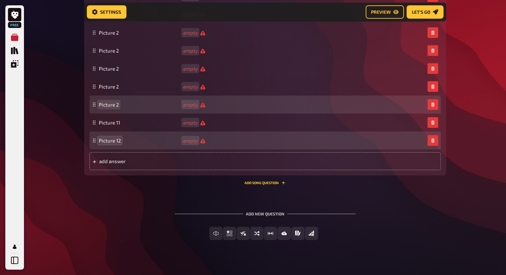
click at [121, 107] on span "Picture 2" at bounding box center [139, 104] width 81 height 6
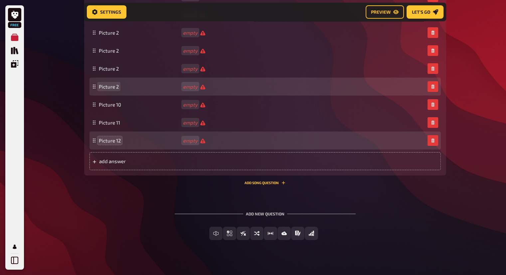
click at [122, 83] on span "Picture 2" at bounding box center [139, 86] width 81 height 6
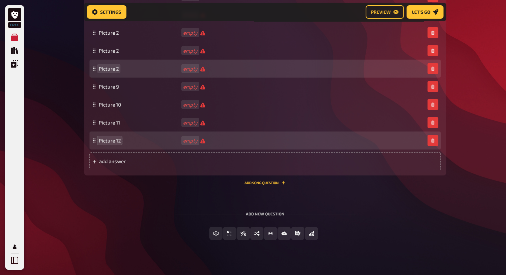
click at [120, 72] on div "Picture 2 empty" at bounding box center [264, 69] width 351 height 18
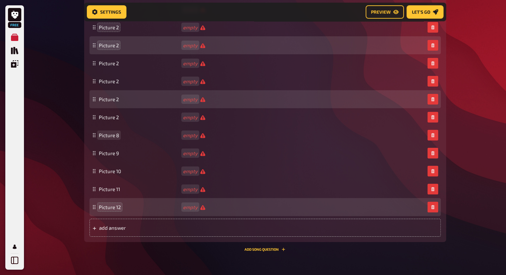
scroll to position [4838, 0]
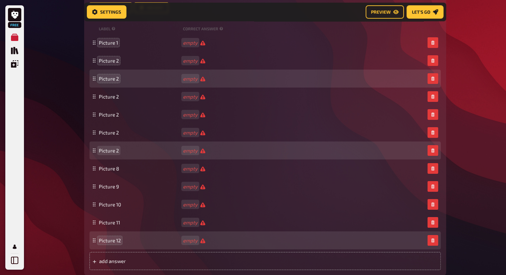
click at [120, 151] on span "Picture 2" at bounding box center [139, 150] width 81 height 6
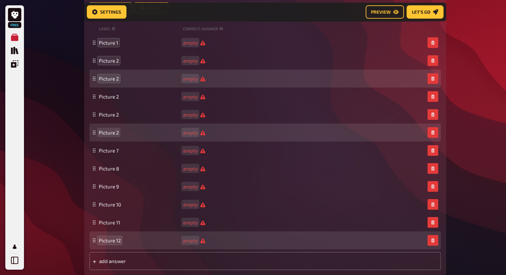
click at [118, 133] on span "Picture 2" at bounding box center [139, 132] width 81 height 6
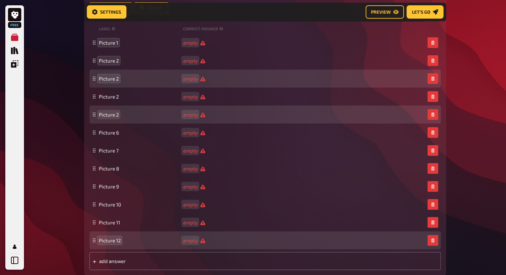
click at [121, 116] on span "Picture 2" at bounding box center [139, 114] width 81 height 6
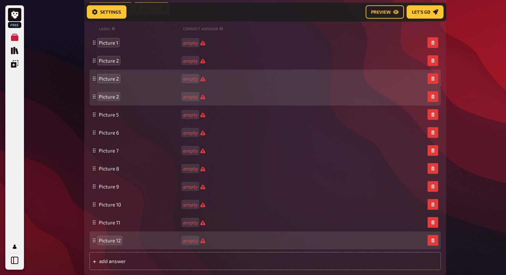
click at [120, 94] on span "Picture 2" at bounding box center [139, 96] width 81 height 6
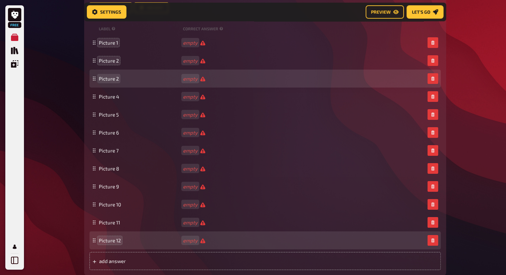
click at [120, 85] on div "Picture 2 empty" at bounding box center [264, 78] width 351 height 18
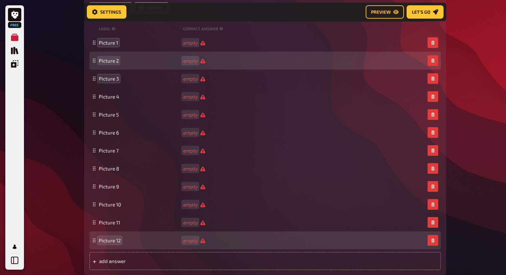
click at [120, 64] on div "Picture 2 empty" at bounding box center [264, 61] width 351 height 18
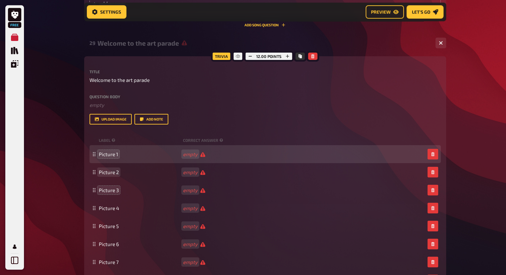
scroll to position [4739, 0]
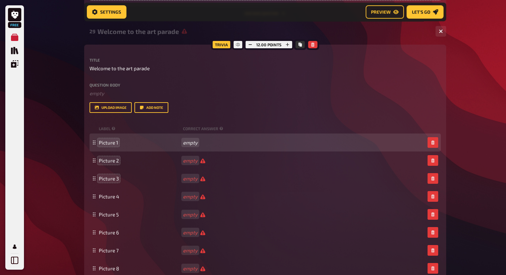
click at [187, 137] on div "Picture 1 empty" at bounding box center [264, 142] width 351 height 18
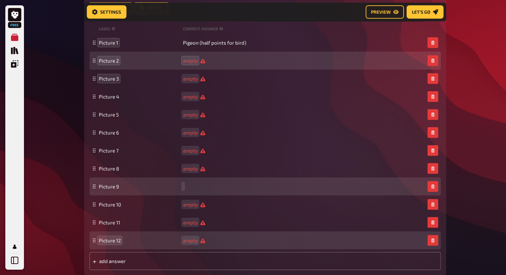
scroll to position [4838, 0]
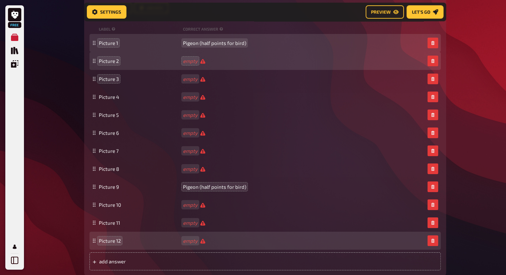
click at [223, 44] on span "Pigeon (half points for bird)" at bounding box center [214, 43] width 63 height 6
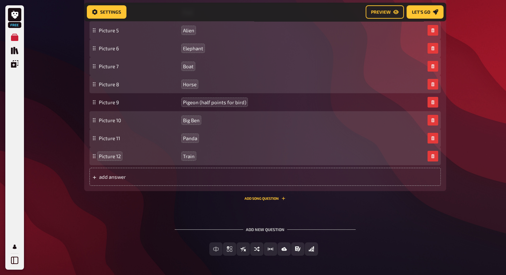
scroll to position [4947, 0]
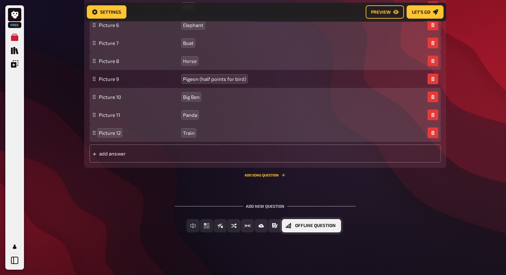
click at [336, 225] on button "Offline Question" at bounding box center [311, 225] width 59 height 13
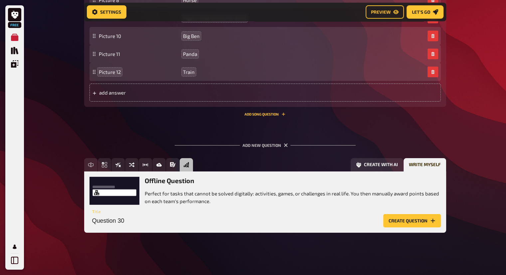
scroll to position [5008, 0]
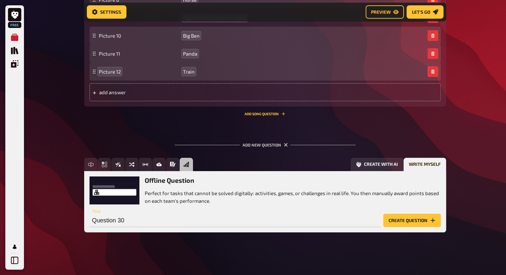
click at [420, 220] on button "Create question" at bounding box center [412, 219] width 58 height 13
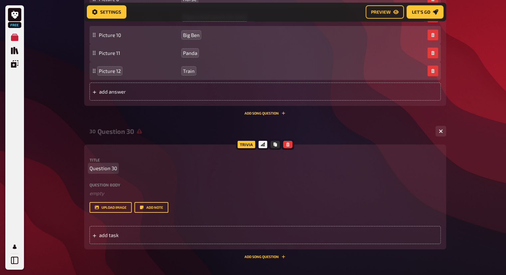
click at [107, 165] on span "Question 30" at bounding box center [103, 168] width 28 height 8
click at [109, 164] on div "Title Question 30" at bounding box center [264, 165] width 351 height 14
click at [176, 234] on span "add task" at bounding box center [150, 235] width 103 height 6
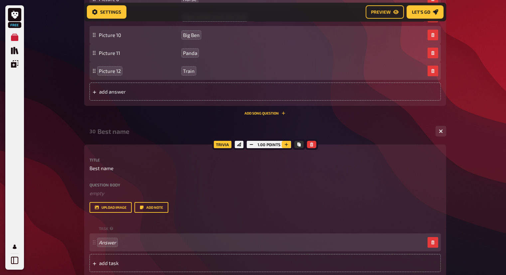
click at [287, 144] on icon "button" at bounding box center [286, 144] width 4 height 4
click at [287, 144] on icon "button" at bounding box center [287, 144] width 4 height 4
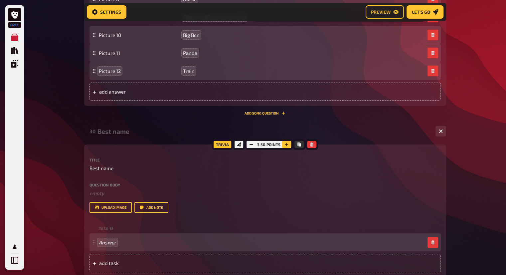
click at [287, 144] on icon "button" at bounding box center [286, 144] width 4 height 4
click at [287, 144] on icon "button" at bounding box center [287, 144] width 4 height 4
click at [252, 144] on icon "button" at bounding box center [251, 144] width 4 height 4
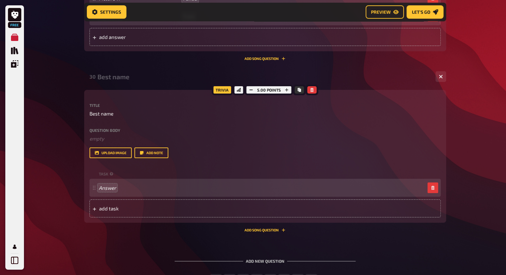
scroll to position [5107, 0]
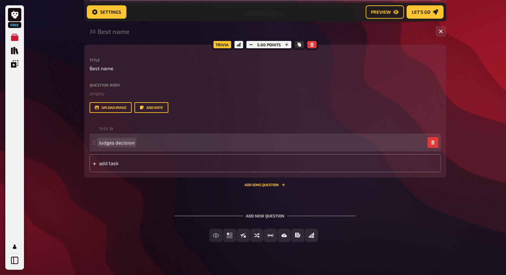
click at [115, 145] on span "Judges decision" at bounding box center [117, 142] width 36 height 6
click at [416, 11] on span "Let's go" at bounding box center [421, 12] width 18 height 5
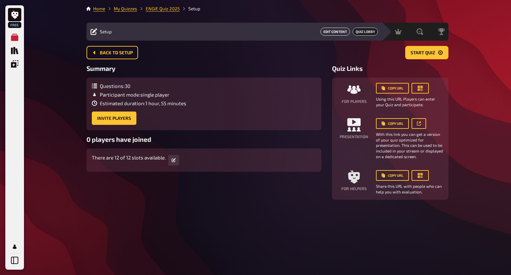
click at [340, 33] on button "Edit Content" at bounding box center [335, 32] width 30 height 8
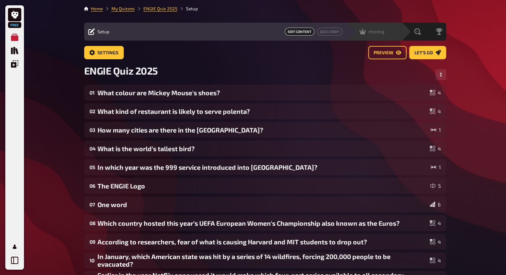
click at [365, 31] on icon at bounding box center [362, 31] width 7 height 7
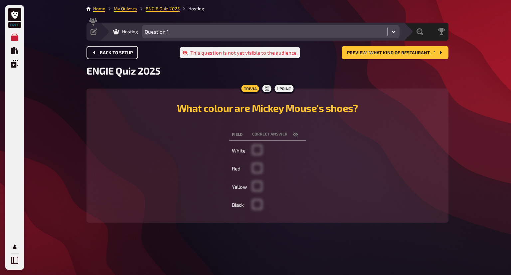
click at [121, 50] on button "Back to setup" at bounding box center [112, 52] width 52 height 13
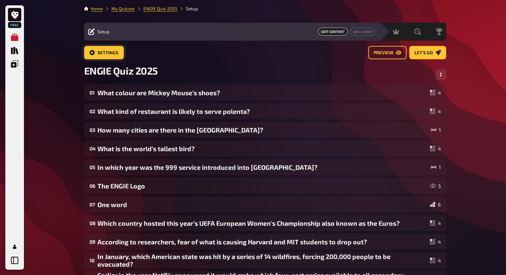
click at [109, 48] on button "Settings" at bounding box center [104, 52] width 40 height 13
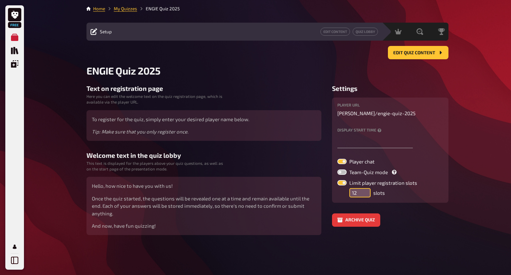
click at [357, 189] on input "12" at bounding box center [359, 192] width 21 height 9
type input "13"
click at [405, 213] on div "Archive quiz" at bounding box center [390, 219] width 116 height 13
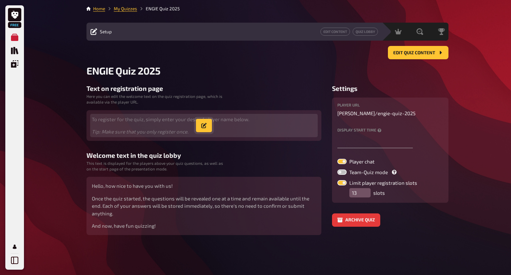
click at [206, 127] on icon "button" at bounding box center [203, 125] width 5 height 5
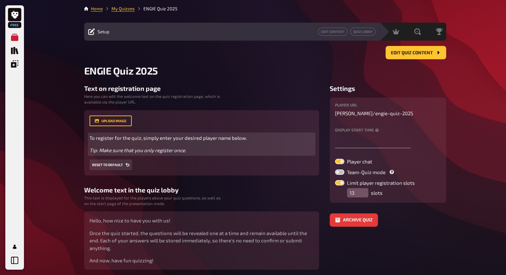
click at [126, 138] on span "To register for the quiz, simply enter your desired player name below." at bounding box center [167, 138] width 157 height 6
click at [114, 138] on span "To register for the quiz, simply enter your desired player name below." at bounding box center [167, 138] width 157 height 6
click at [107, 137] on span "To register for the quiz, simply enter your desired player name below." at bounding box center [167, 138] width 157 height 6
click at [194, 138] on span "To play the quiz, simply enter your desired player name below." at bounding box center [159, 138] width 141 height 6
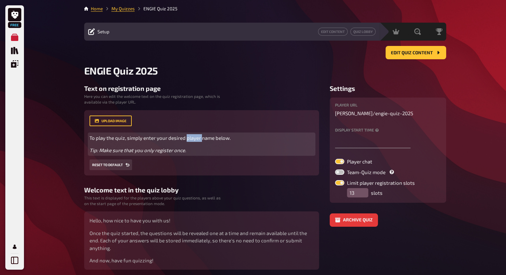
click at [194, 138] on span "To play the quiz, simply enter your desired player name below." at bounding box center [159, 138] width 141 height 6
click at [177, 136] on span "To play the quiz, simply enter your desired team name below." at bounding box center [158, 138] width 138 height 6
drag, startPoint x: 99, startPoint y: 149, endPoint x: 89, endPoint y: 150, distance: 10.3
click at [88, 149] on div "upload image To play the quiz, simply enter your team name below. Tip: Make sur…" at bounding box center [201, 142] width 235 height 65
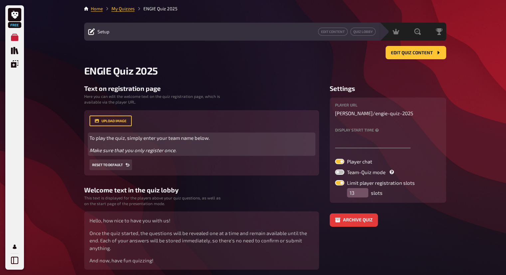
click at [127, 152] on span "Make sure that you only register once." at bounding box center [132, 150] width 87 height 6
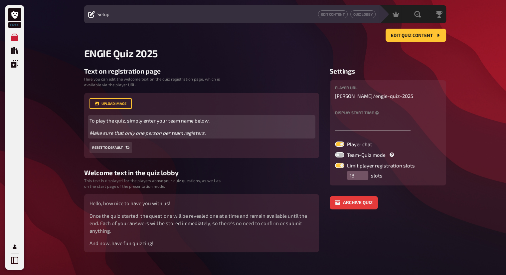
scroll to position [27, 0]
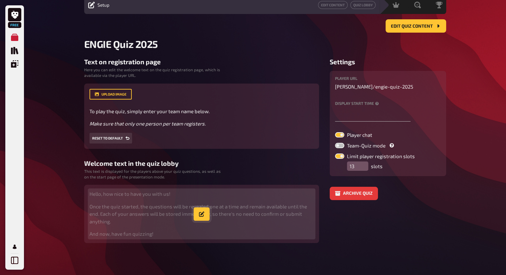
click at [203, 212] on icon "button" at bounding box center [201, 213] width 5 height 5
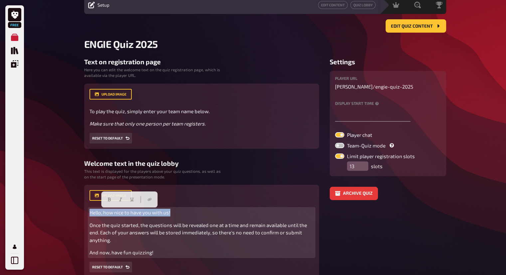
drag, startPoint x: 182, startPoint y: 212, endPoint x: 72, endPoint y: 211, distance: 109.7
click at [72, 211] on div "Free My Quizzes Quiz Library Overlays Profile Home My Quizzes ENGIE Quiz 2025 S…" at bounding box center [253, 141] width 506 height 336
click at [117, 213] on span "Hello, how nice to have you with us!" at bounding box center [129, 212] width 81 height 6
drag, startPoint x: 100, startPoint y: 209, endPoint x: 189, endPoint y: 206, distance: 89.5
click at [189, 206] on div "upload image Hello, how nice to have you with us! Once the quiz started, the qu…" at bounding box center [201, 231] width 224 height 82
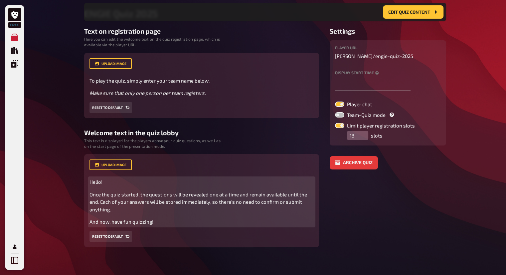
scroll to position [66, 0]
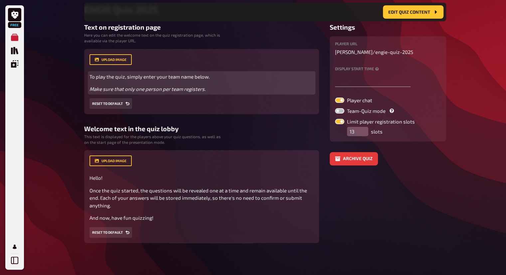
click at [118, 78] on span "To play the quiz, simply enter your team name below." at bounding box center [149, 76] width 120 height 6
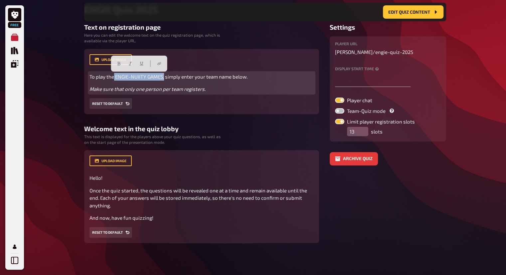
drag, startPoint x: 164, startPoint y: 74, endPoint x: 113, endPoint y: 74, distance: 50.9
click at [113, 74] on span "To play the ENGIE-NUIITY GAMES, simply enter your team name below." at bounding box center [168, 76] width 158 height 6
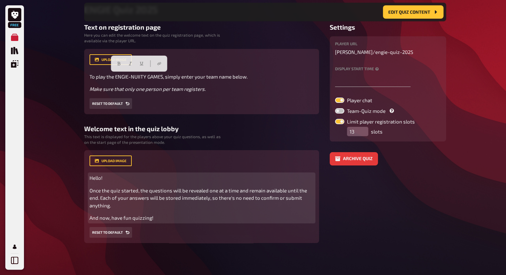
click at [120, 196] on span "Once the quiz started, the questions will be revealed one at a time and remain …" at bounding box center [198, 197] width 218 height 21
click at [117, 192] on span "Once the quiz started, the questions will be revealed one at a time and remain …" at bounding box center [198, 197] width 218 height 21
click at [117, 190] on span "Once the quiz started, the questions will be revealed one at a time and remain …" at bounding box center [198, 197] width 218 height 21
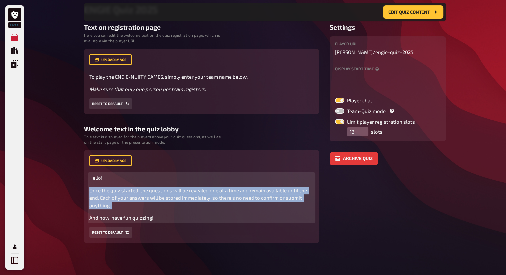
click at [117, 190] on span "Once the quiz started, the questions will be revealed one at a time and remain …" at bounding box center [198, 197] width 218 height 21
click at [119, 190] on span "Once the quiz started, the questions will be revealed one at a time and remain …" at bounding box center [198, 197] width 218 height 21
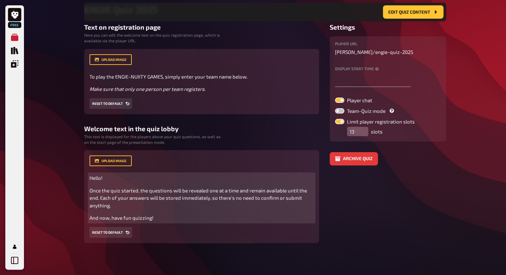
click at [119, 190] on span "Once the quiz started, the questions will be revealed one at a time and remain …" at bounding box center [198, 197] width 218 height 21
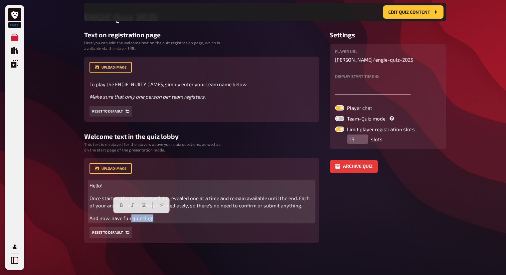
drag, startPoint x: 131, startPoint y: 218, endPoint x: 166, endPoint y: 217, distance: 35.3
click at [166, 217] on p "And now, have fun quizzing!" at bounding box center [201, 218] width 224 height 8
click at [167, 217] on p "And now, have fun quizzing!" at bounding box center [201, 218] width 224 height 8
drag, startPoint x: 168, startPoint y: 217, endPoint x: 91, endPoint y: 220, distance: 76.8
click at [91, 220] on p "And now, have fun quizzing!" at bounding box center [201, 218] width 224 height 8
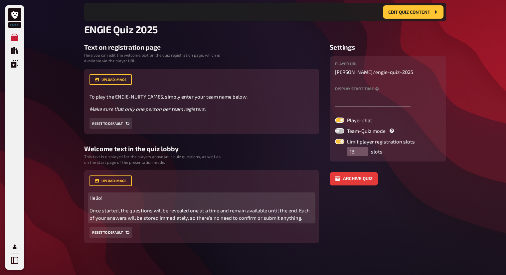
scroll to position [47, 0]
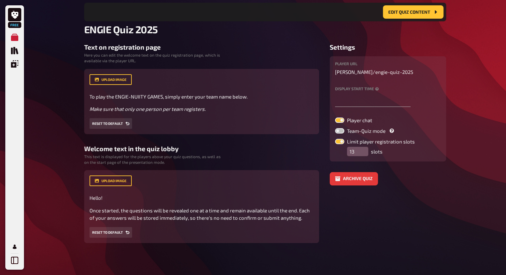
click at [420, 200] on aside "Settings player URL [PERSON_NAME] / engie-quiz-2025 Display start time Player c…" at bounding box center [387, 142] width 116 height 199
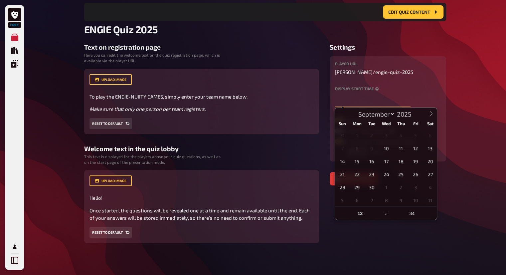
click at [371, 101] on input "text" at bounding box center [372, 99] width 75 height 13
click at [431, 115] on icon at bounding box center [430, 113] width 5 height 5
click at [344, 113] on span at bounding box center [340, 113] width 11 height 11
select select "8"
click at [384, 172] on span "24" at bounding box center [386, 173] width 13 height 13
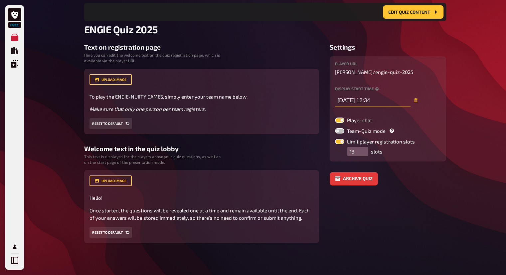
click at [394, 102] on input "[DATE] 12:34" at bounding box center [372, 99] width 75 height 13
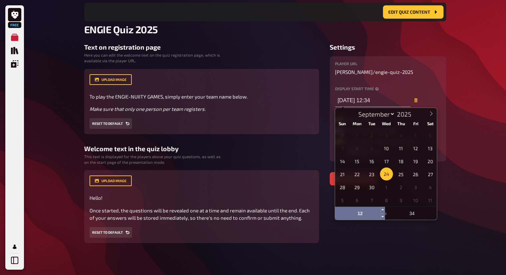
click at [364, 213] on input "12" at bounding box center [360, 212] width 50 height 13
click at [375, 100] on input "[DATE] 12:34" at bounding box center [372, 99] width 75 height 13
click at [362, 214] on input "12" at bounding box center [360, 212] width 50 height 13
click at [383, 208] on span at bounding box center [382, 209] width 5 height 7
type input "[DATE] 13:34"
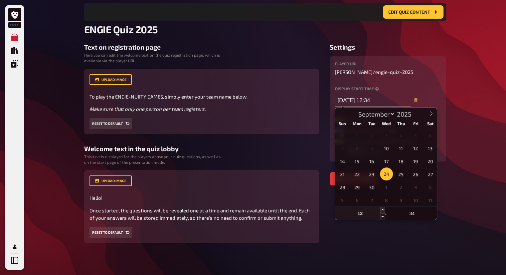
type input "13"
click at [383, 208] on span at bounding box center [382, 209] width 5 height 7
type input "[DATE] 14:34"
type input "14"
click at [383, 208] on span at bounding box center [382, 209] width 5 height 7
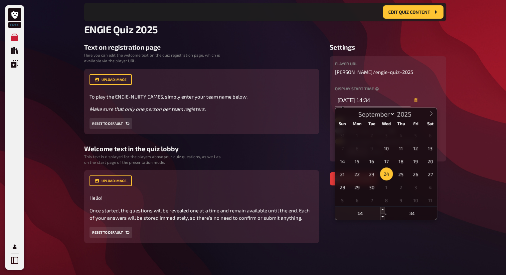
type input "[DATE] 15:34"
type input "15"
click at [383, 208] on span at bounding box center [382, 209] width 5 height 7
type input "[DATE] 16:34"
type input "16"
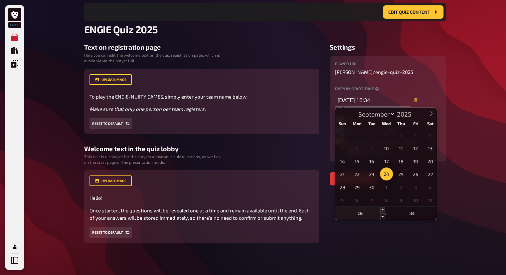
click at [383, 208] on span at bounding box center [382, 209] width 5 height 7
type input "[DATE] 17:34"
type input "17"
click at [383, 208] on span at bounding box center [382, 209] width 5 height 7
type input "[DATE] 18:34"
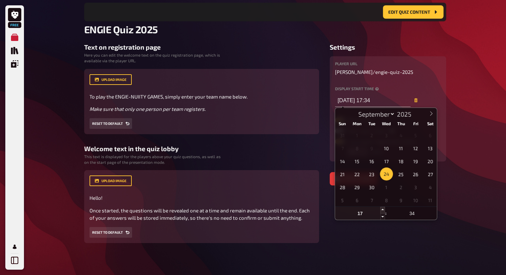
type input "18"
click at [383, 208] on span at bounding box center [382, 209] width 5 height 7
type input "[DATE] 19:34"
type input "19"
click at [383, 208] on span at bounding box center [382, 209] width 5 height 7
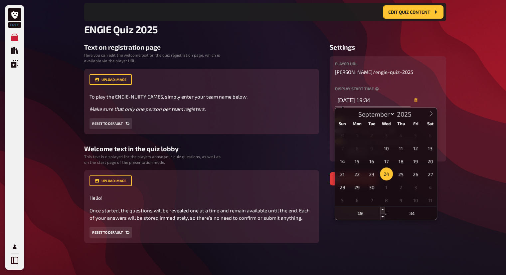
type input "[DATE] 20:34"
type input "20"
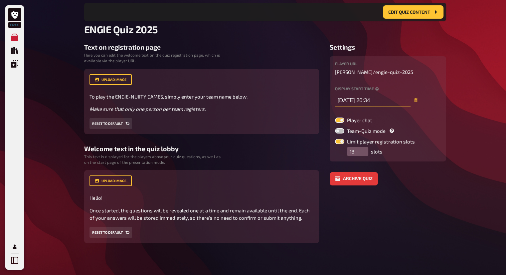
click at [378, 101] on input "[DATE] 20:34" at bounding box center [372, 99] width 75 height 13
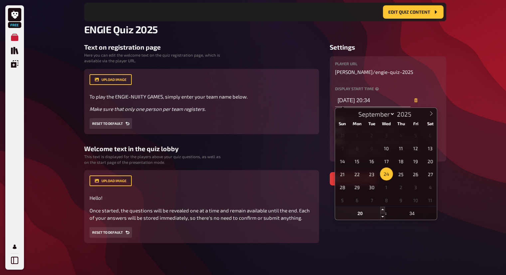
click at [381, 210] on span at bounding box center [382, 209] width 5 height 7
type input "[DATE] 21:34"
type input "21"
click at [389, 103] on input "[DATE] 20:34" at bounding box center [372, 99] width 75 height 13
click at [383, 206] on span at bounding box center [382, 209] width 5 height 7
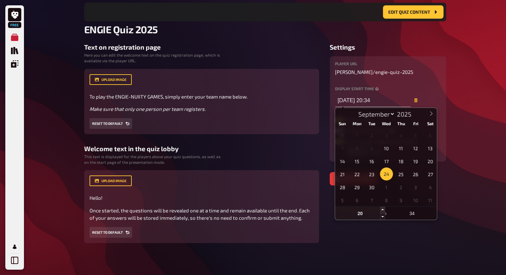
type input "[DATE] 21:34"
type input "21"
click at [396, 99] on input "[DATE] 21:34" at bounding box center [372, 99] width 75 height 13
click at [436, 214] on span at bounding box center [434, 216] width 5 height 7
type input "[DATE] 21:29"
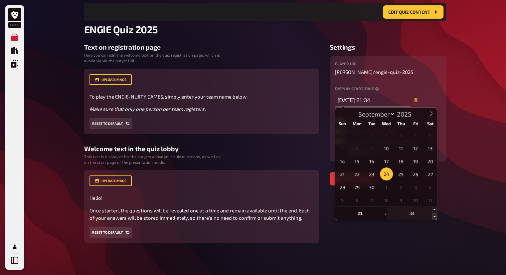
type input "29"
click at [436, 214] on span at bounding box center [434, 216] width 5 height 7
type input "[DATE] 21:24"
type input "24"
click at [436, 214] on span at bounding box center [434, 216] width 5 height 7
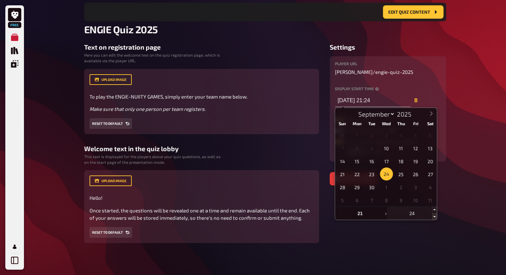
type input "[DATE] 21:19"
type input "19"
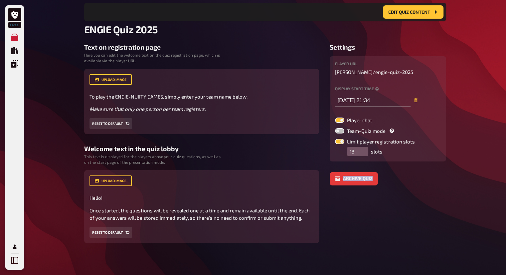
click at [436, 214] on aside "Settings player URL [PERSON_NAME] / engie-quiz-2025 Display start time [DATE] 2…" at bounding box center [387, 142] width 116 height 199
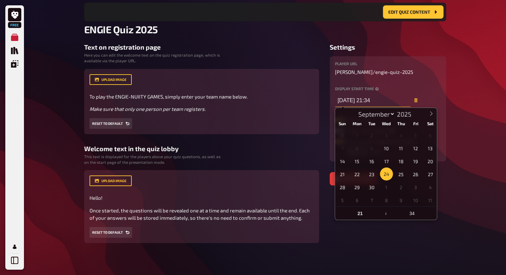
click at [384, 99] on input "[DATE] 21:34" at bounding box center [372, 99] width 75 height 13
click at [433, 216] on span at bounding box center [434, 216] width 5 height 7
type input "[DATE] 21:29"
type input "29"
click at [433, 216] on span at bounding box center [434, 216] width 5 height 7
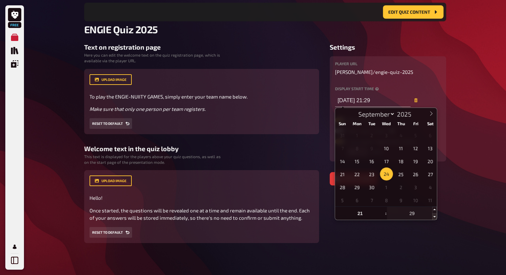
type input "[DATE] 21:24"
type input "24"
click at [433, 216] on span at bounding box center [434, 216] width 5 height 7
type input "[DATE] 21:19"
type input "19"
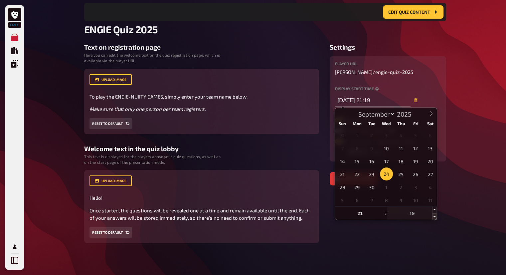
click at [433, 216] on span at bounding box center [434, 216] width 5 height 7
type input "[DATE] 21:14"
type input "14"
click at [433, 216] on span at bounding box center [434, 216] width 5 height 7
type input "[DATE] 21:09"
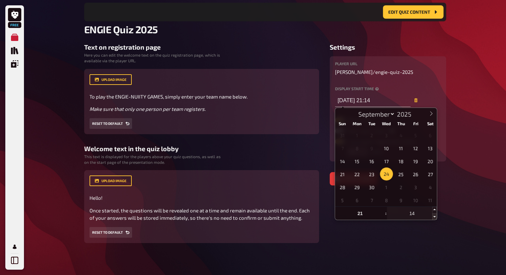
type input "09"
click at [433, 216] on span at bounding box center [434, 216] width 5 height 7
type input "[DATE] 21:04"
type input "04"
click at [433, 216] on span at bounding box center [434, 216] width 5 height 7
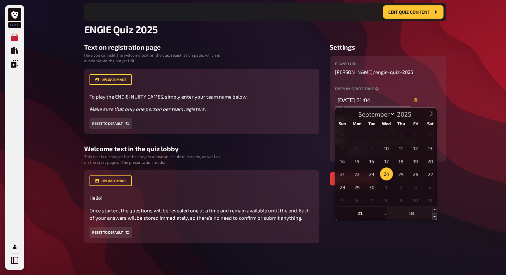
type input "[DATE] 20:59"
type input "20"
type input "59"
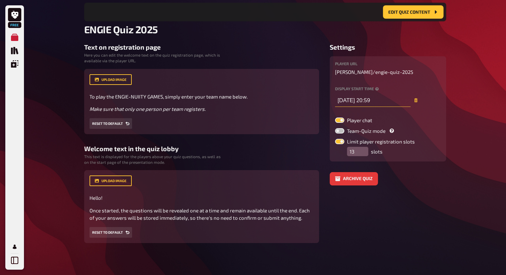
click at [387, 95] on input "[DATE] 20:59" at bounding box center [372, 99] width 75 height 13
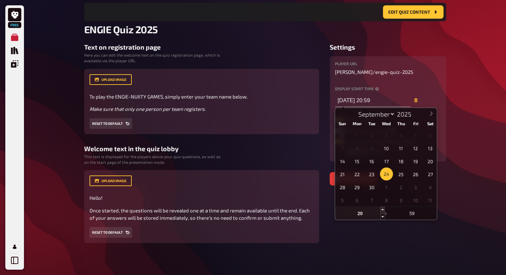
click at [381, 209] on span at bounding box center [382, 209] width 5 height 7
type input "[DATE] 21:59"
type input "21"
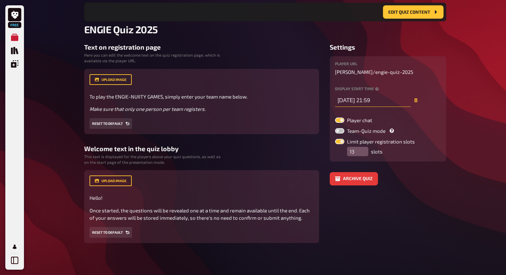
click at [393, 100] on input "[DATE] 21:59" at bounding box center [372, 99] width 75 height 13
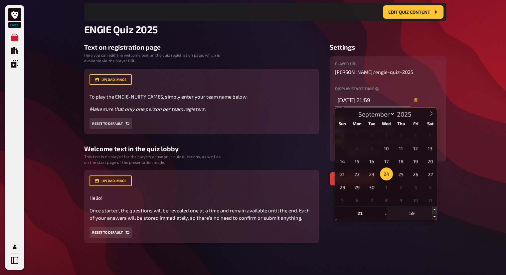
click at [434, 209] on span at bounding box center [434, 209] width 5 height 7
type input "[DATE] 22:00"
type input "22"
type input "00"
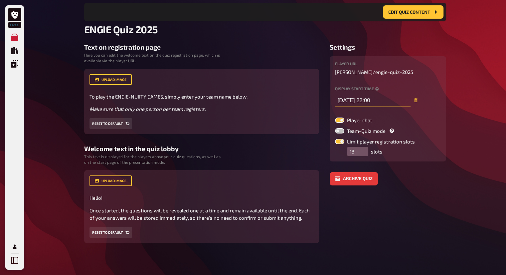
click at [377, 97] on input "[DATE] 22:00" at bounding box center [372, 99] width 75 height 13
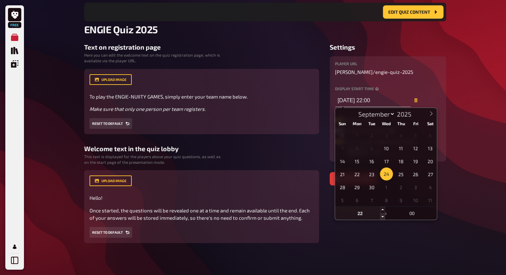
click at [383, 215] on span at bounding box center [382, 216] width 5 height 7
type input "[DATE] 21:00"
type input "21"
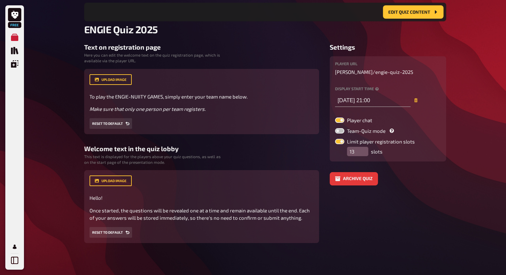
type input "[DATE] 21:00"
click at [445, 145] on div "player URL [PERSON_NAME] / engie-quiz-2025 Display start time [DATE] 21:00 Play…" at bounding box center [387, 108] width 116 height 105
click at [406, 15] on button "Edit Quiz content" at bounding box center [413, 11] width 61 height 13
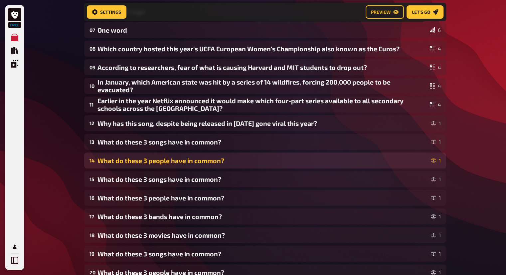
scroll to position [165, 0]
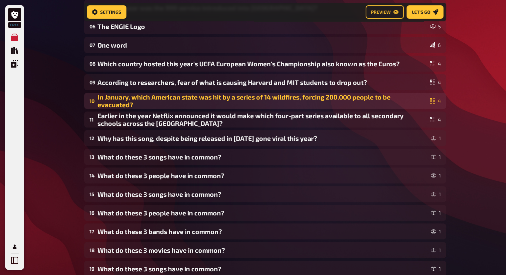
drag, startPoint x: 274, startPoint y: 222, endPoint x: 278, endPoint y: 218, distance: 5.9
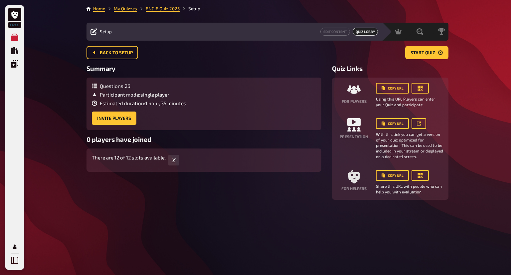
click at [161, 100] on div "Questions : 26 Participant mode : single player Estimated duration : 1 hour, 35…" at bounding box center [139, 94] width 94 height 23
click at [159, 103] on span "Estimated duration : 1 hour, 35 minutes" at bounding box center [143, 103] width 86 height 6
click at [164, 103] on span "Estimated duration : 1 hour, 35 minutes" at bounding box center [143, 103] width 86 height 6
click at [171, 103] on span "Estimated duration : 1 hour, 35 minutes" at bounding box center [143, 103] width 86 height 6
click at [17, 52] on icon "Quiz Library" at bounding box center [14, 50] width 7 height 7
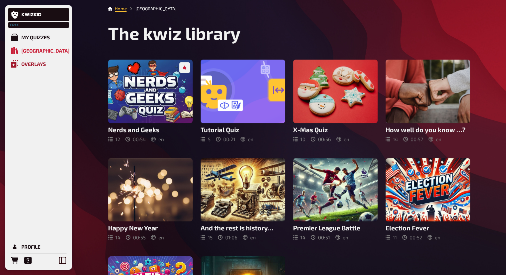
click at [41, 65] on div "Overlays" at bounding box center [33, 64] width 25 height 6
